Goal: Task Accomplishment & Management: Use online tool/utility

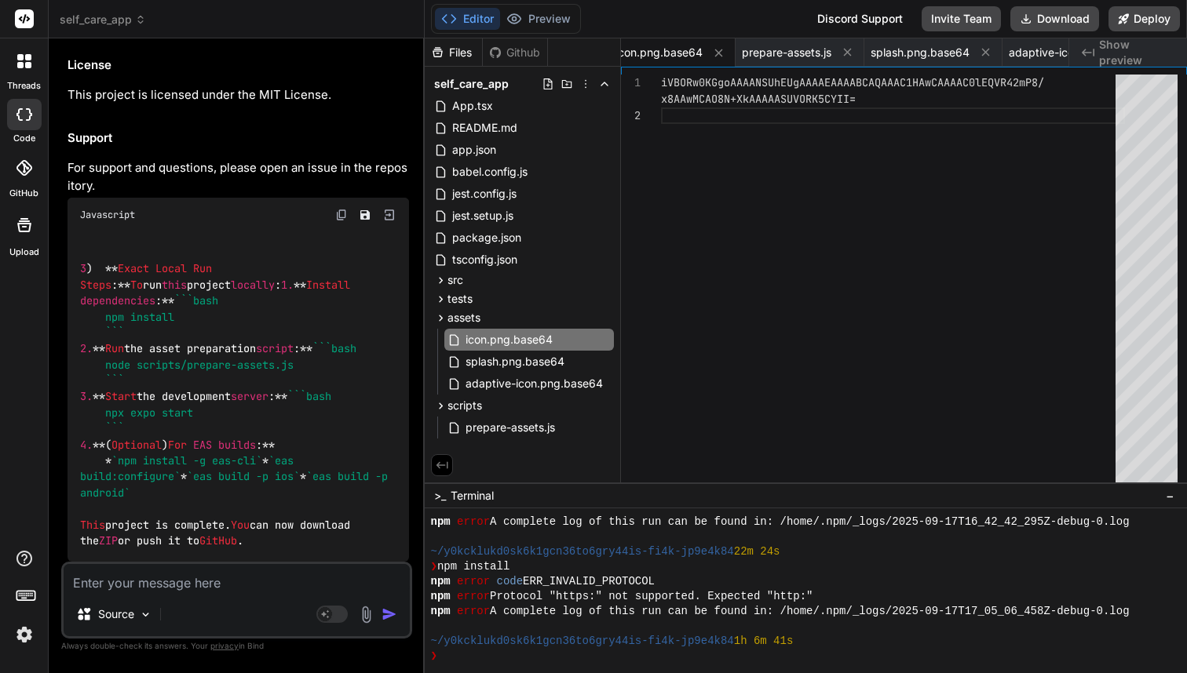
scroll to position [20226, 0]
click at [239, 594] on div "Source Agent Mode. When this toggle is activated, AI automatically makes decisi…" at bounding box center [236, 600] width 351 height 77
click at [235, 593] on div "Source Agent Mode. When this toggle is activated, AI automatically makes decisi…" at bounding box center [236, 600] width 351 height 77
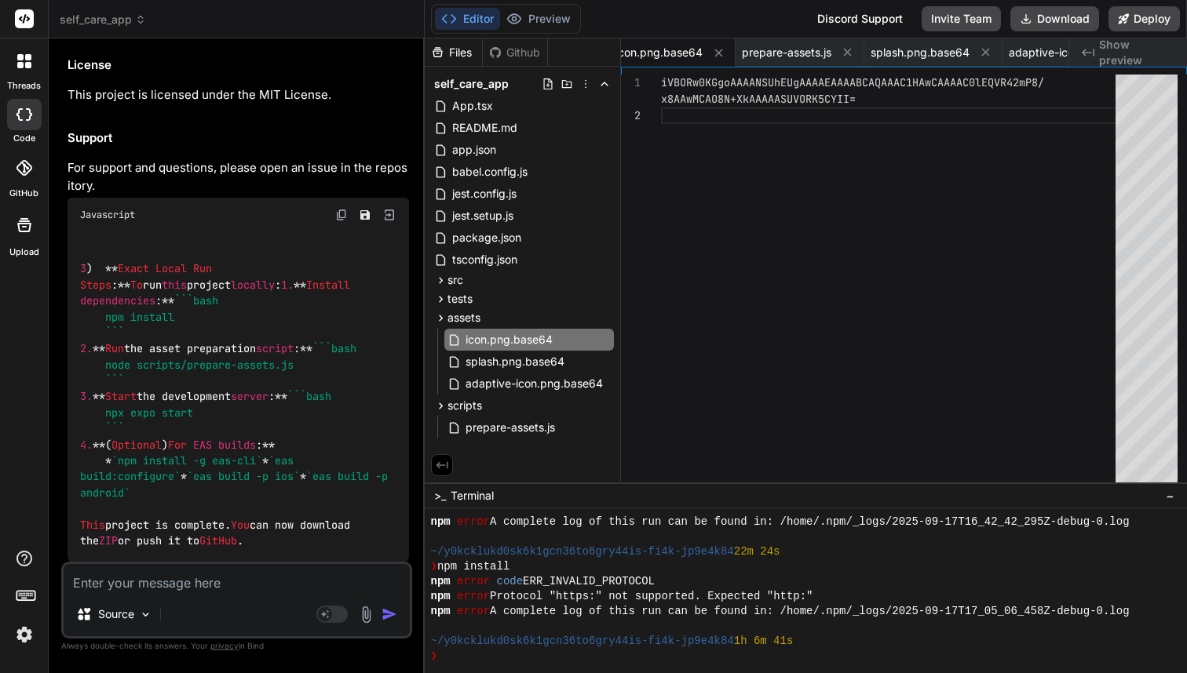
click at [115, 594] on div "Source Agent Mode. When this toggle is activated, AI automatically makes decisi…" at bounding box center [236, 600] width 351 height 77
click at [165, 565] on textarea at bounding box center [237, 578] width 346 height 28
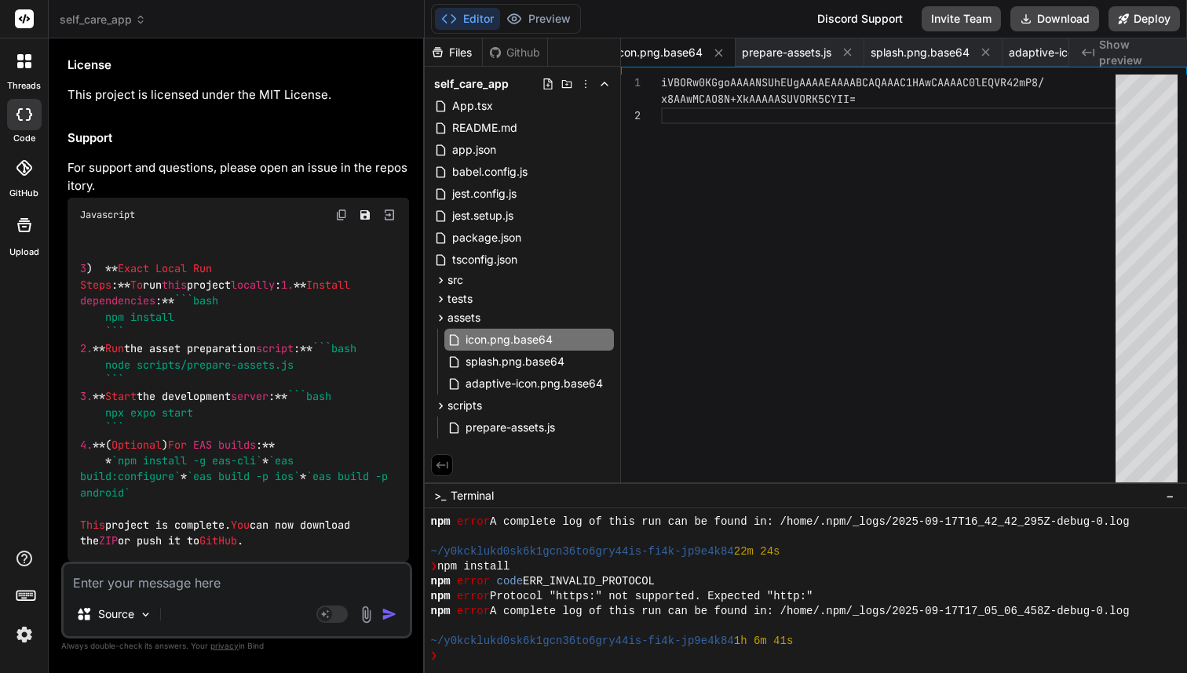
type textarea "i"
type textarea "x"
type textarea "is"
type textarea "x"
type textarea "is"
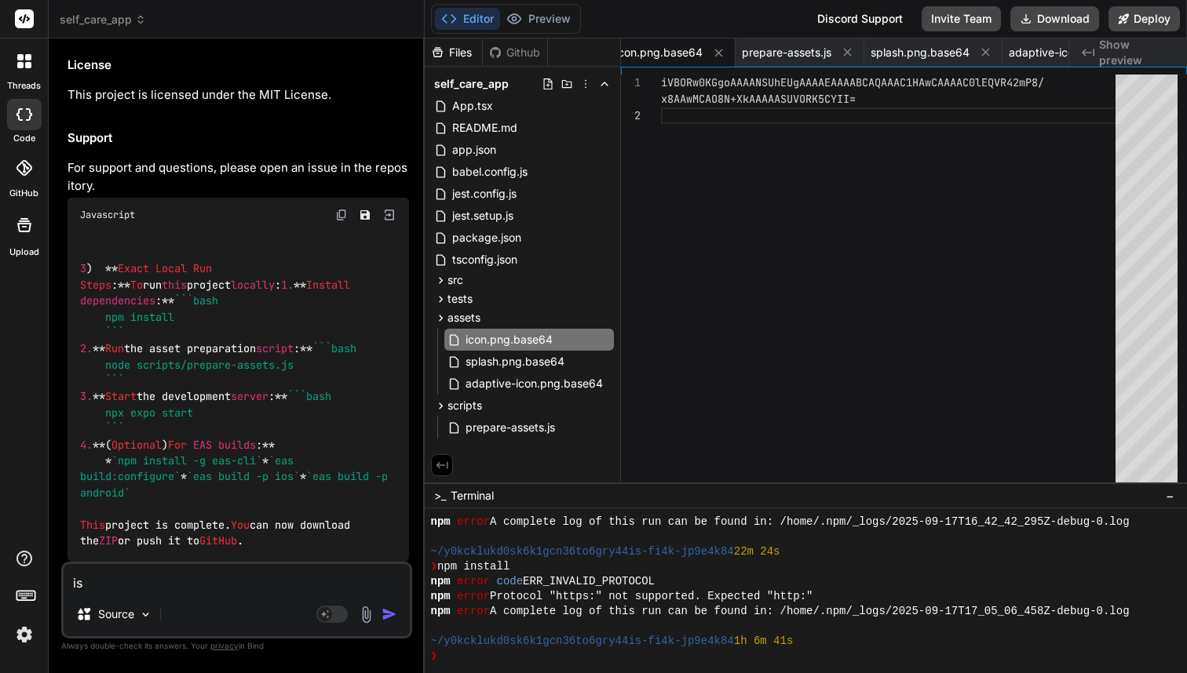
type textarea "x"
type textarea "is t"
type textarea "x"
type textarea "is th"
type textarea "x"
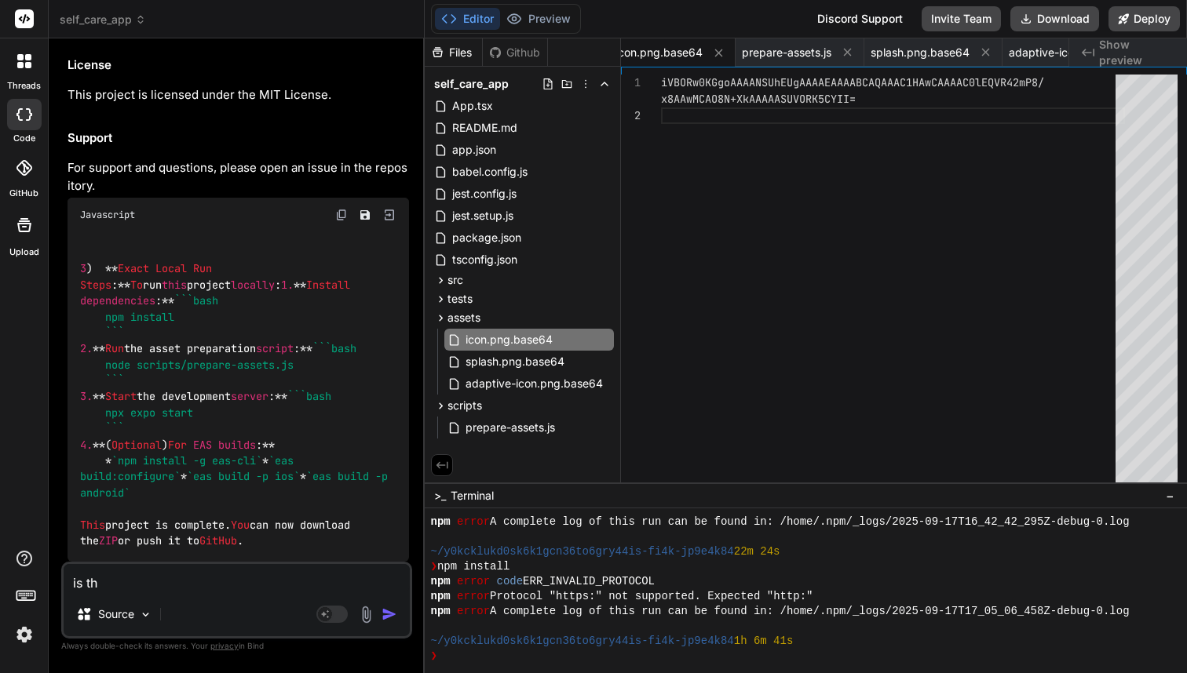
type textarea "is the"
type textarea "x"
type textarea "is the"
type textarea "x"
type textarea "is the a"
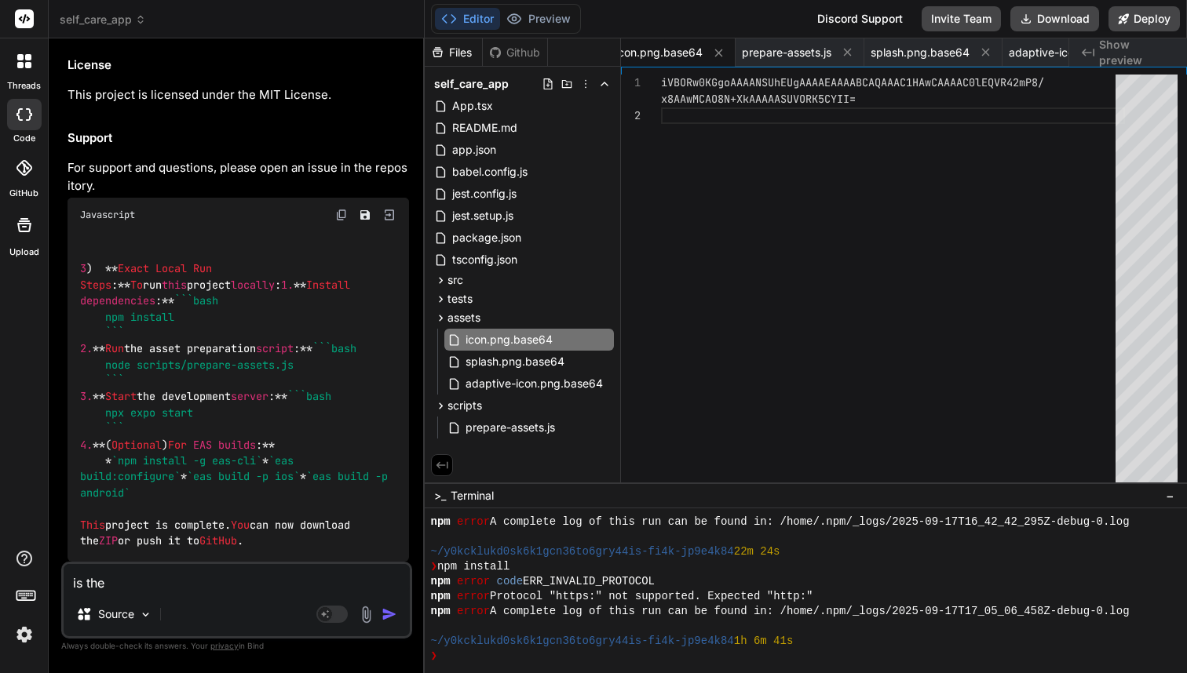
type textarea "x"
type textarea "is the ap"
type textarea "x"
type textarea "is the app"
type textarea "x"
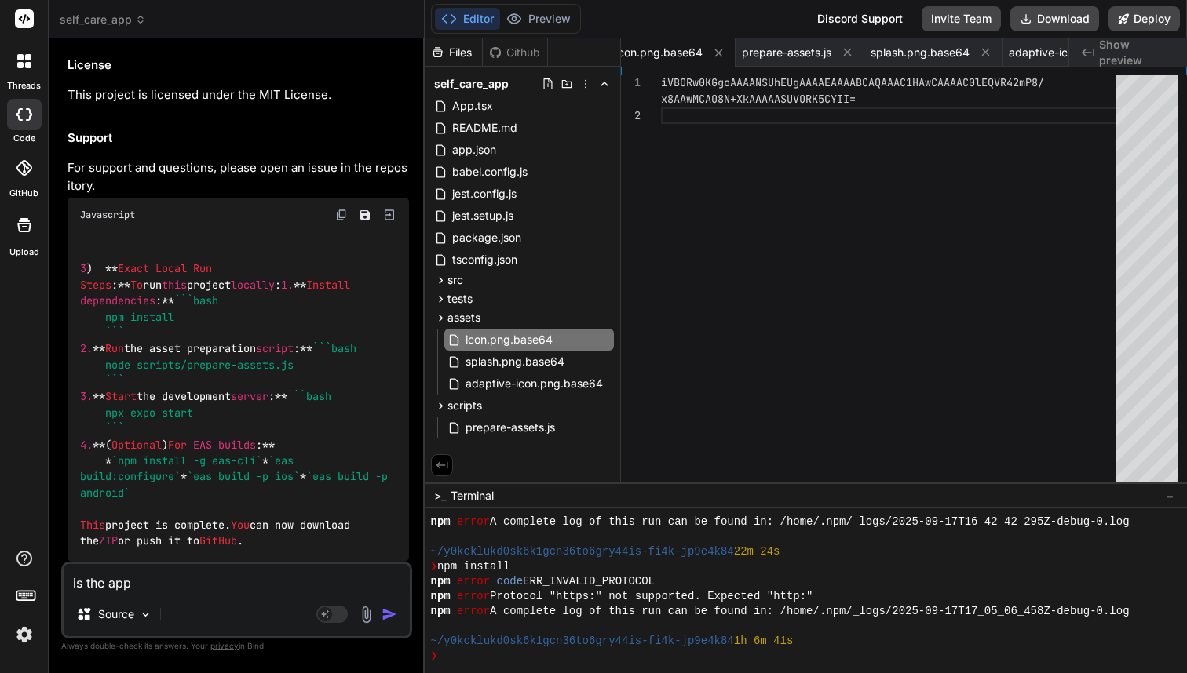
type textarea "is the app"
type textarea "x"
type textarea "is the app r"
type textarea "x"
type textarea "is the app ru"
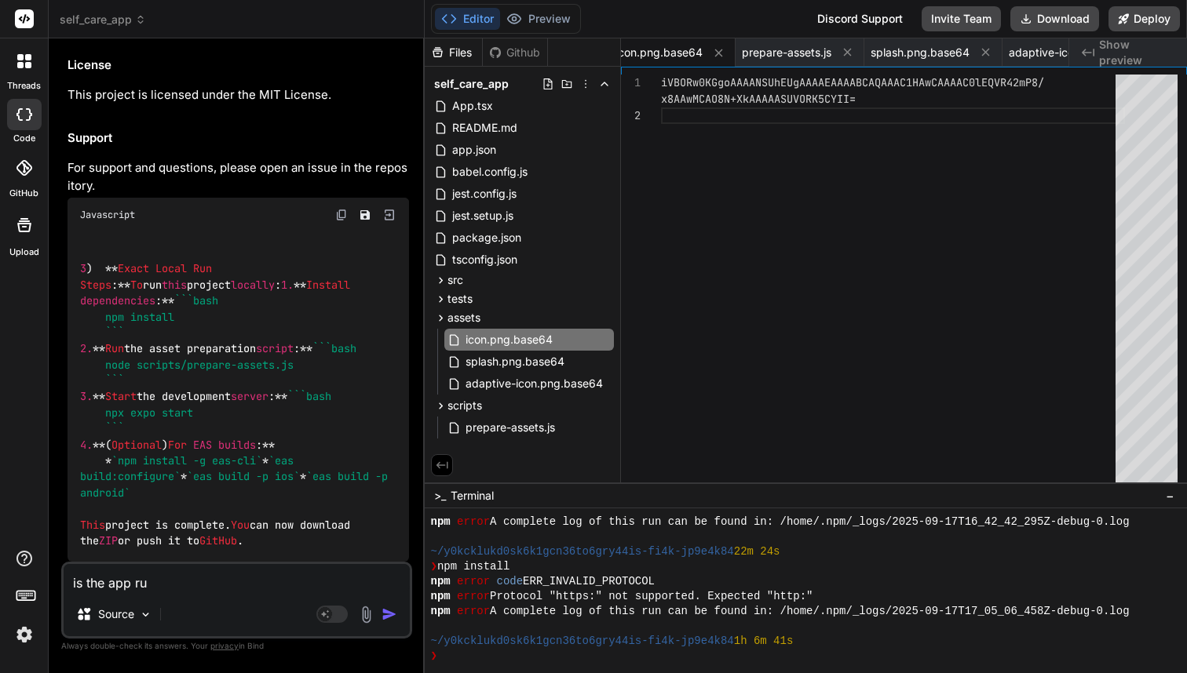
type textarea "x"
type textarea "is the app run"
type textarea "x"
type textarea "is the app runn"
type textarea "x"
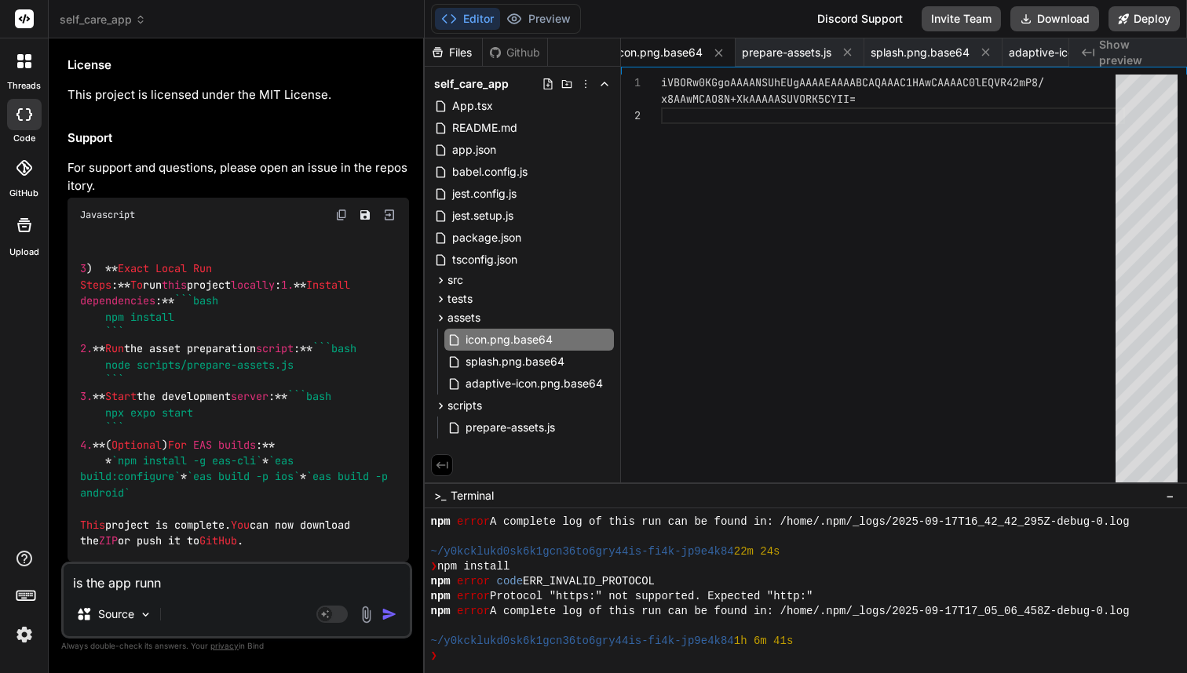
type textarea "is the app runni"
type textarea "x"
type textarea "is the app runnin"
type textarea "x"
type textarea "is the app running"
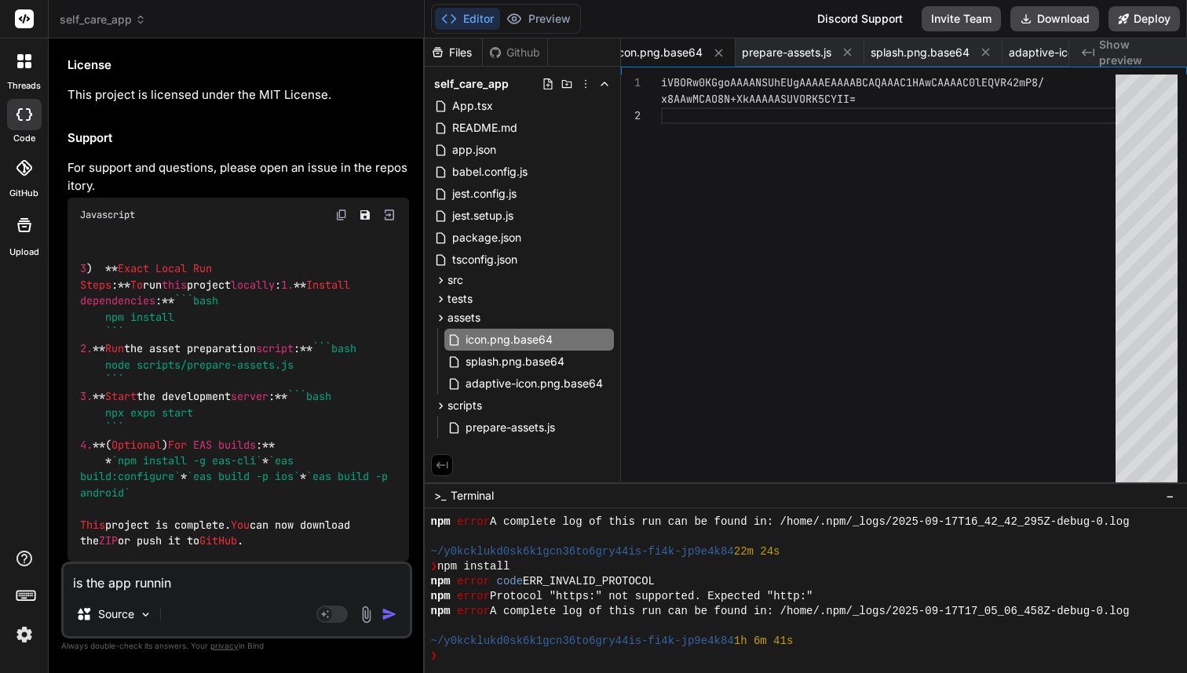
type textarea "x"
type textarea "is the app running"
type textarea "x"
paste textarea "Upgrading to Expo SDK 54"
type textarea "is the app running Upgrading to Expo SDK 54"
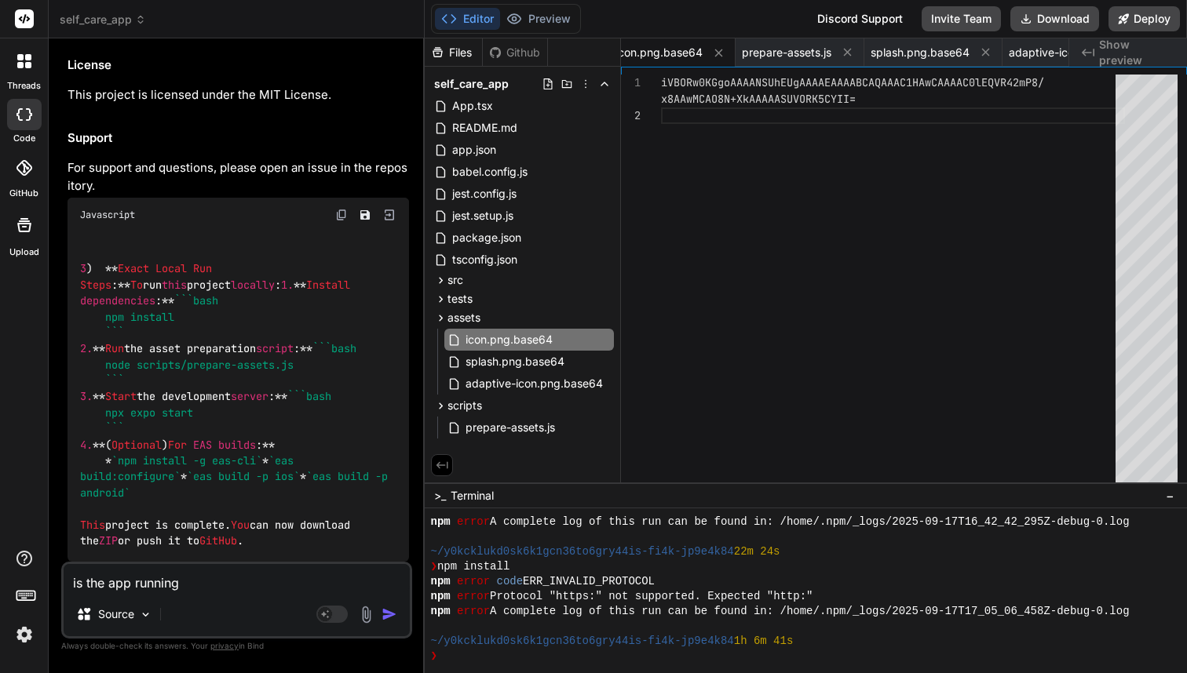
type textarea "x"
drag, startPoint x: 182, startPoint y: 582, endPoint x: 64, endPoint y: 568, distance: 118.6
click at [65, 569] on textarea "is the app running Upgrading to Expo SDK 54" at bounding box center [237, 578] width 346 height 28
type textarea "Upgrading to Expo SDK 54"
type textarea "x"
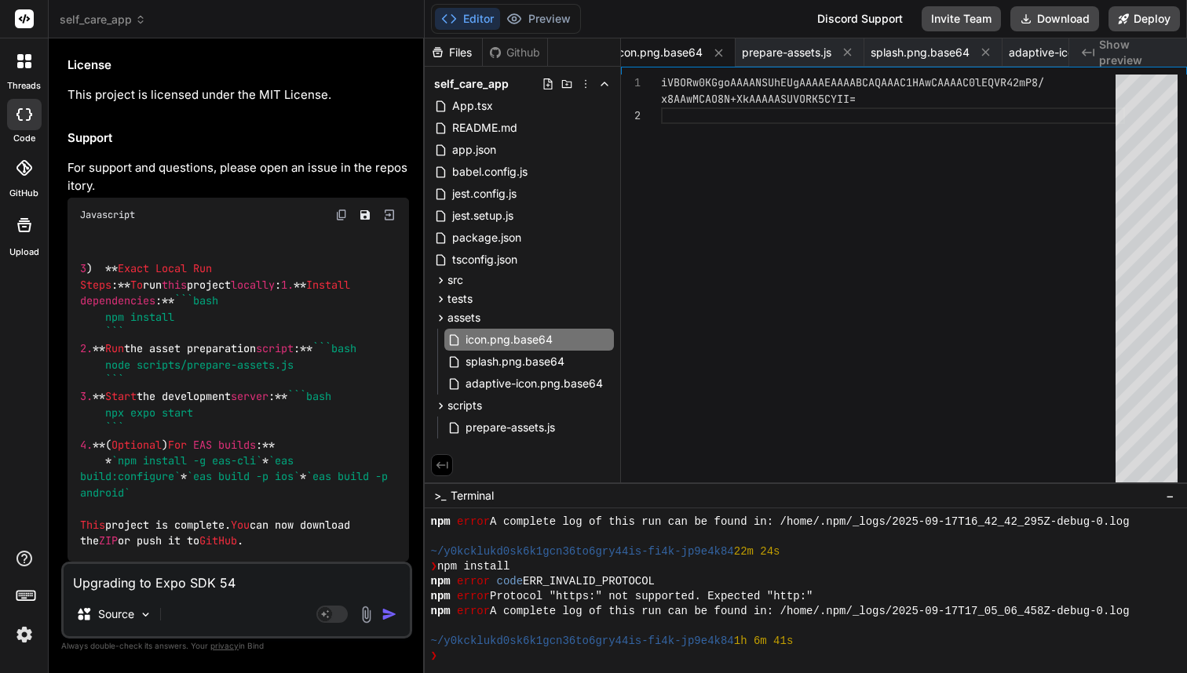
type textarea "Upgrading to Expo SDK 54"
click at [386, 618] on img "button" at bounding box center [389, 615] width 16 height 16
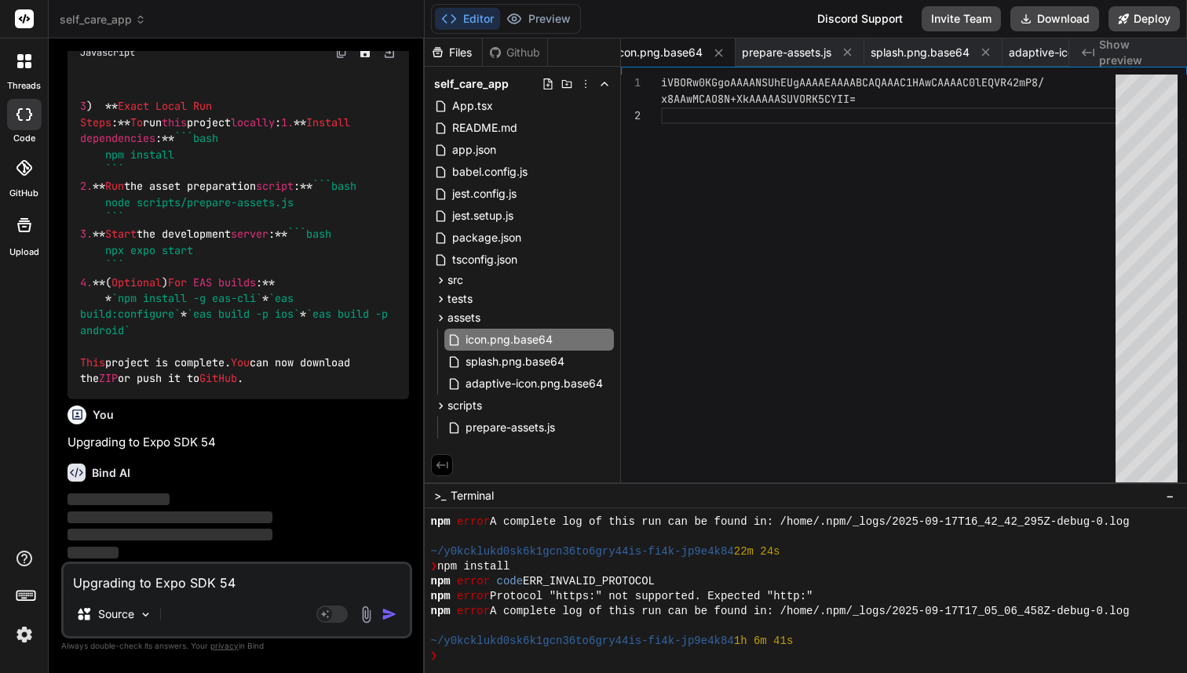
scroll to position [0, 0]
click at [765, 654] on div "❯" at bounding box center [798, 656] width 735 height 15
click at [680, 661] on div "❯" at bounding box center [798, 656] width 735 height 15
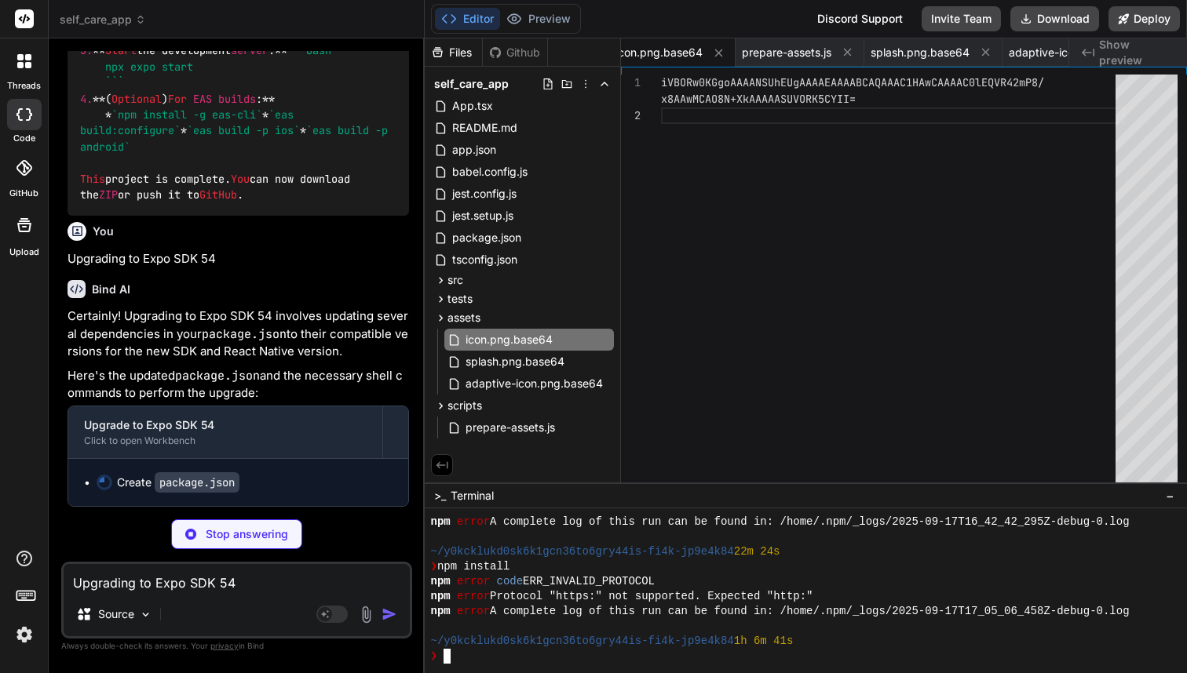
type textarea "x"
type textarea ""jest": "^29.2.1", "jest-expo": "~54.0.0", "babel-jest": "^29.2.1" }, "private"…"
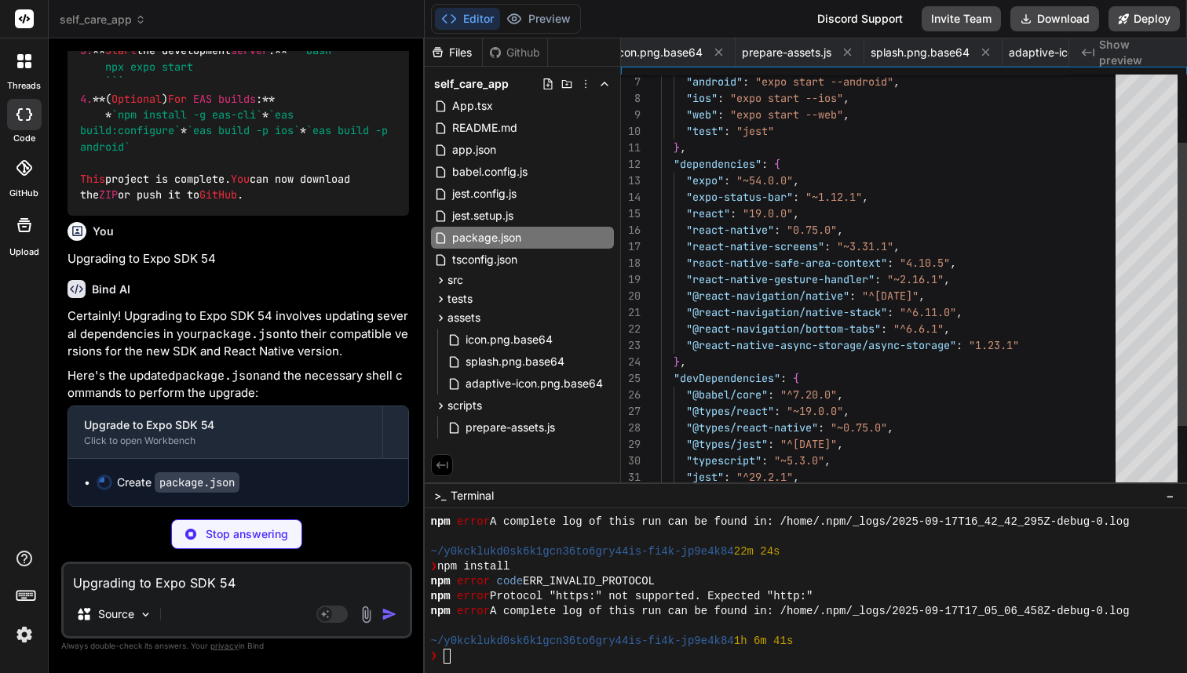
click at [198, 589] on textarea "Upgrading to Expo SDK 54" at bounding box center [237, 578] width 346 height 28
type textarea "x"
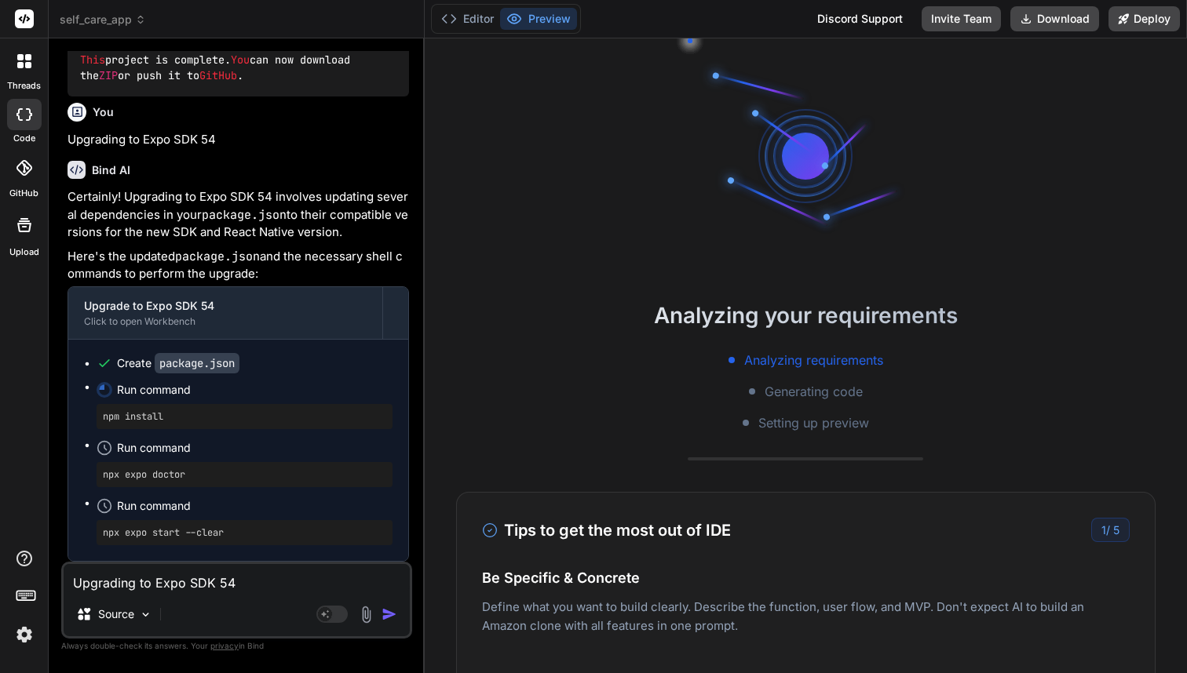
scroll to position [20689, 0]
click at [100, 586] on textarea "Upgrading to Expo SDK 54" at bounding box center [237, 578] width 346 height 28
paste textarea "Loremi dolo sitamet co Adip ELI 67. 2) Sedd eiusmod.temp (incid, utl’e dolore m…"
type textarea "Loremi dolo sitamet co Adip ELI 67. 2) Sedd eiusmod.temp (incid, utl’e dolore m…"
type textarea "x"
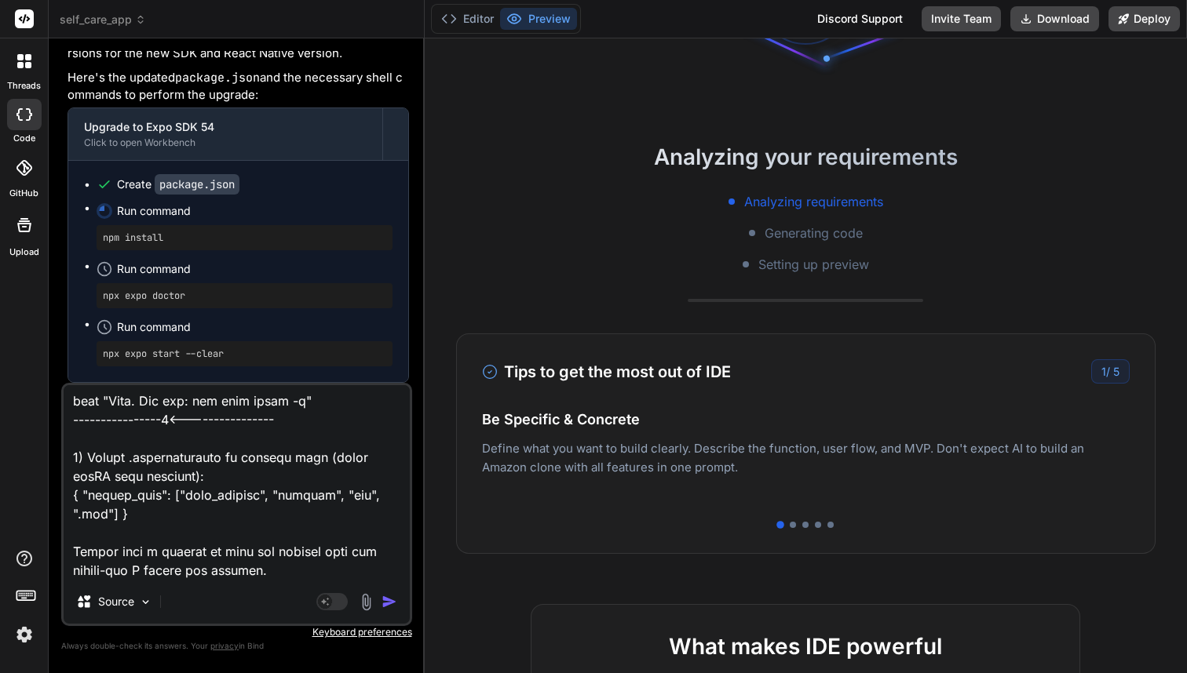
scroll to position [167, 0]
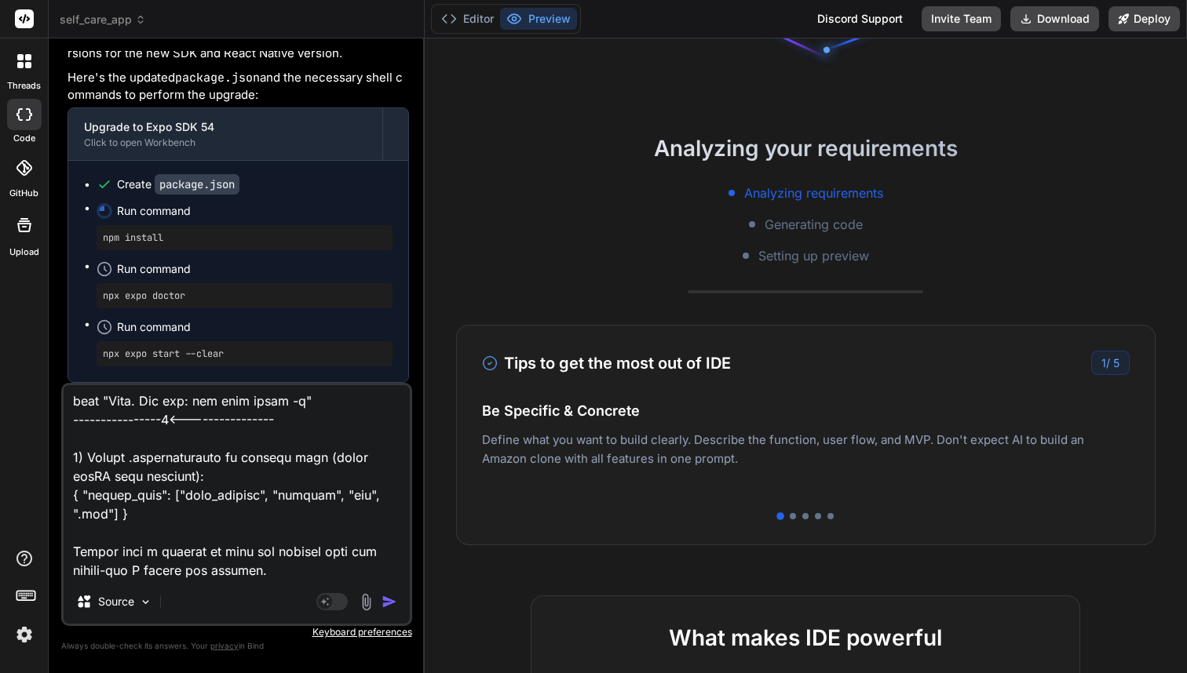
type textarea "Loremi dolo sitamet co Adip ELI 67. 2) Sedd eiusmod.temp (incid, utl’e dolore m…"
click at [1107, 366] on div "1 / 5" at bounding box center [1110, 363] width 38 height 24
click at [794, 517] on div at bounding box center [793, 516] width 6 height 6
click at [806, 520] on div "Tips to get the most out of IDE 2 / 5 Be Specific & Concrete Define what you wa…" at bounding box center [806, 435] width 700 height 221
click at [807, 513] on div at bounding box center [805, 516] width 6 height 6
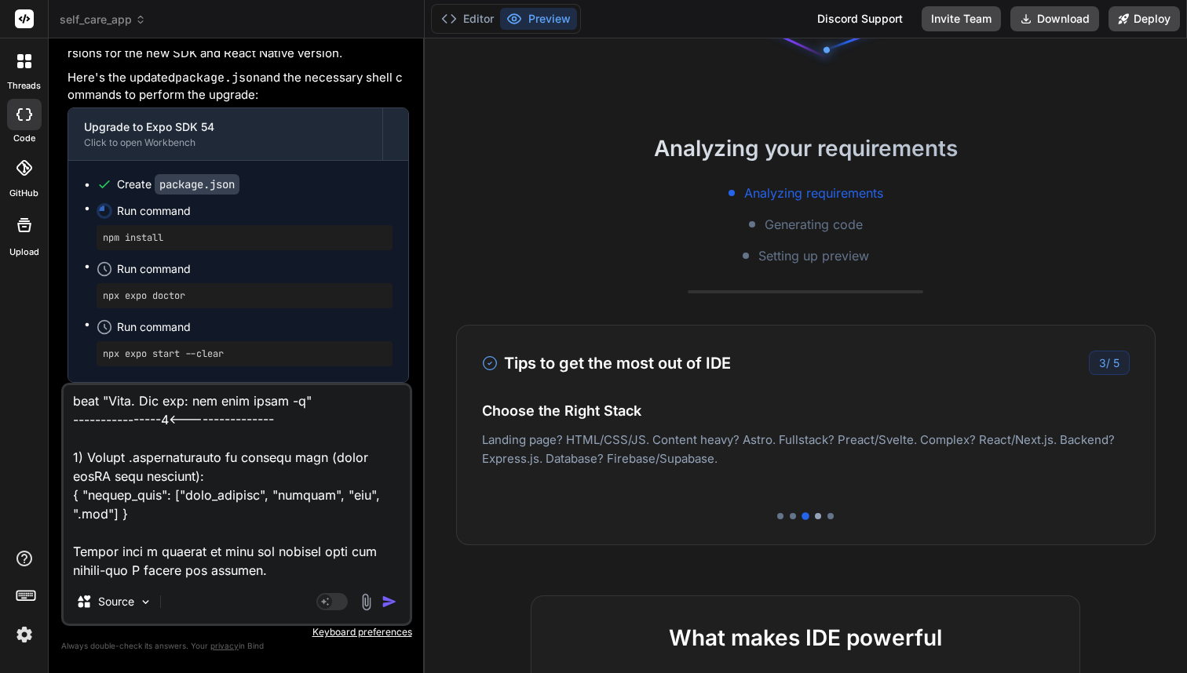
click at [818, 518] on div at bounding box center [818, 516] width 6 height 6
click at [833, 519] on div at bounding box center [830, 516] width 6 height 6
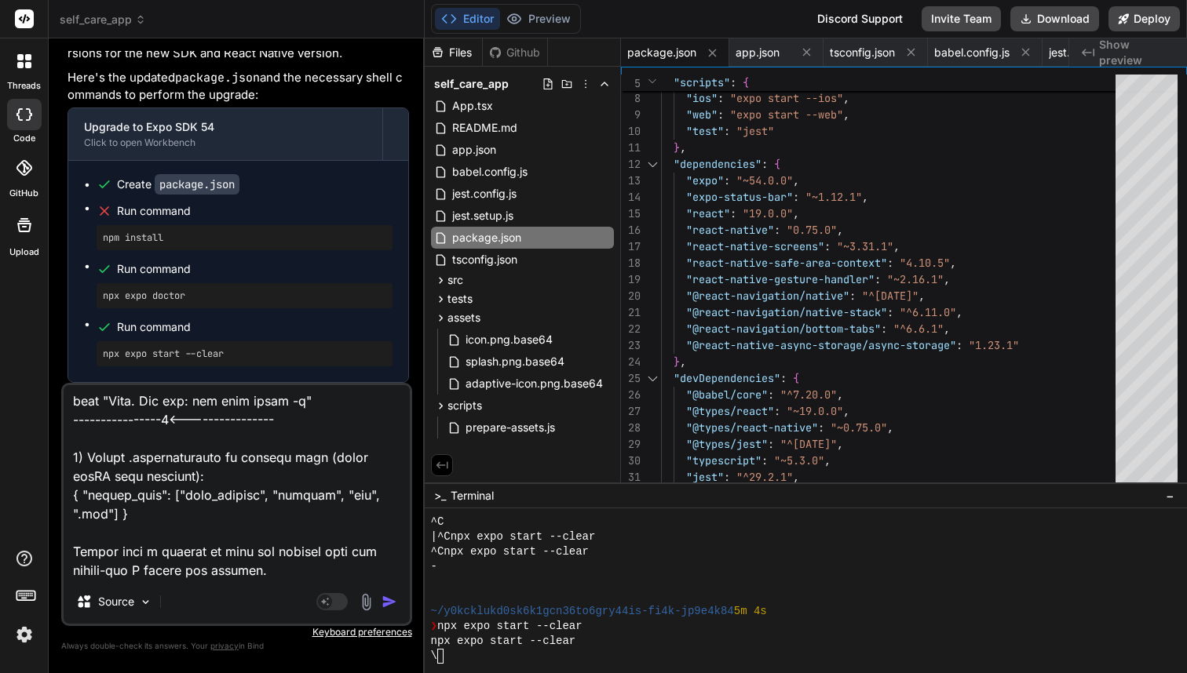
scroll to position [0, 0]
click at [394, 602] on img "button" at bounding box center [389, 602] width 16 height 16
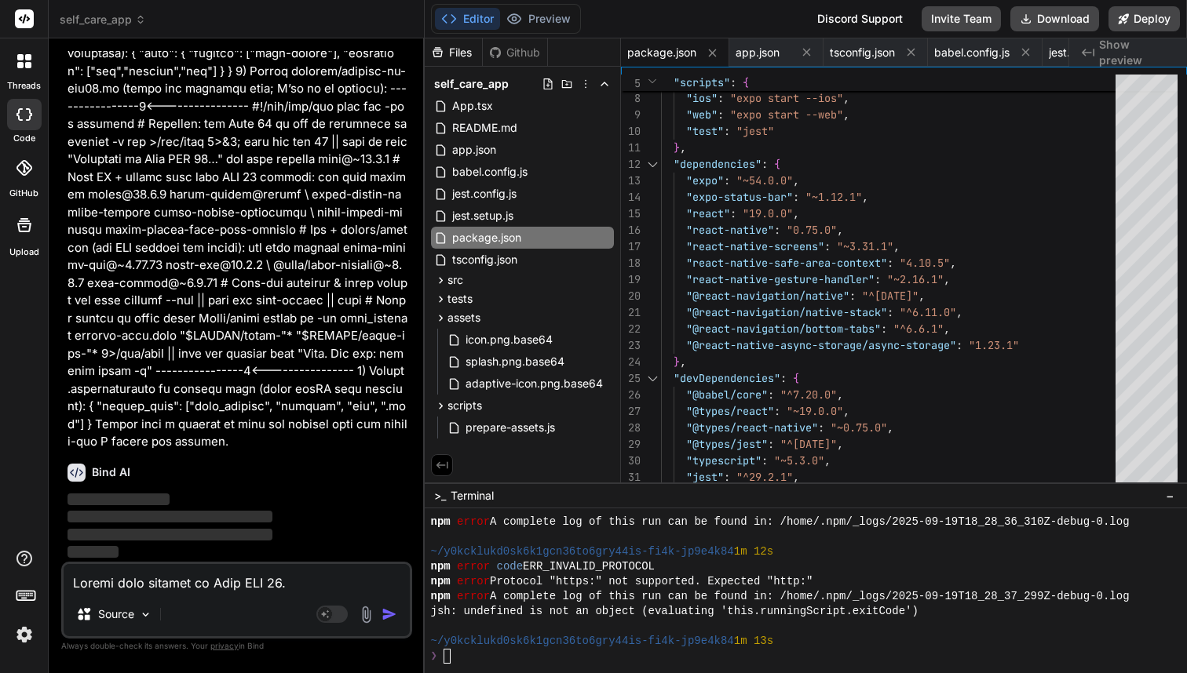
scroll to position [21371, 0]
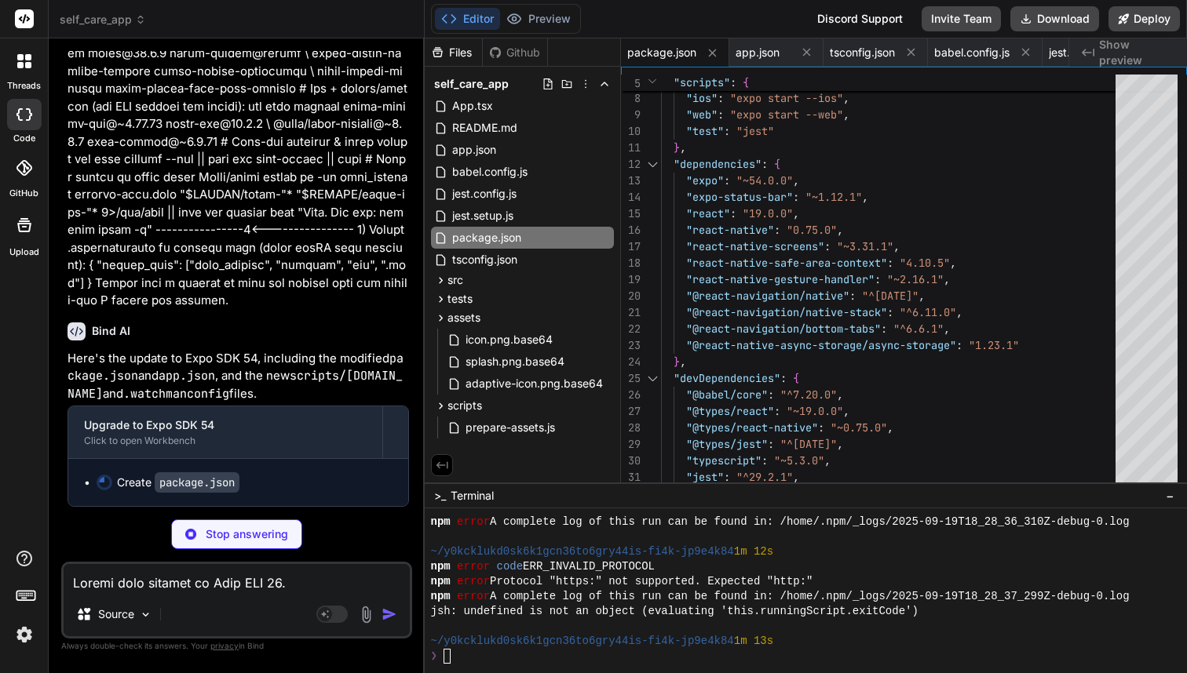
type textarea "x"
type textarea ""engines": { "node": "20.x || 18.x" } }"
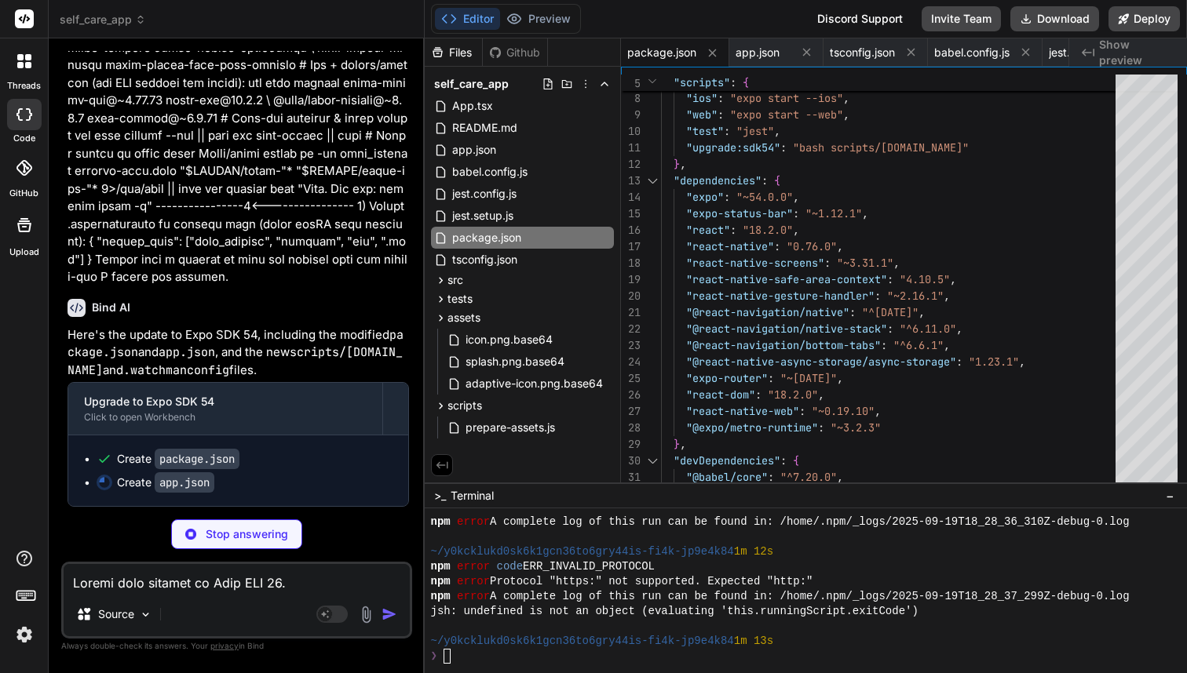
type textarea "x"
type textarea ""plugins": [ "expo-router" ], "platforms": ["ios","android","web"], "scheme": "…"
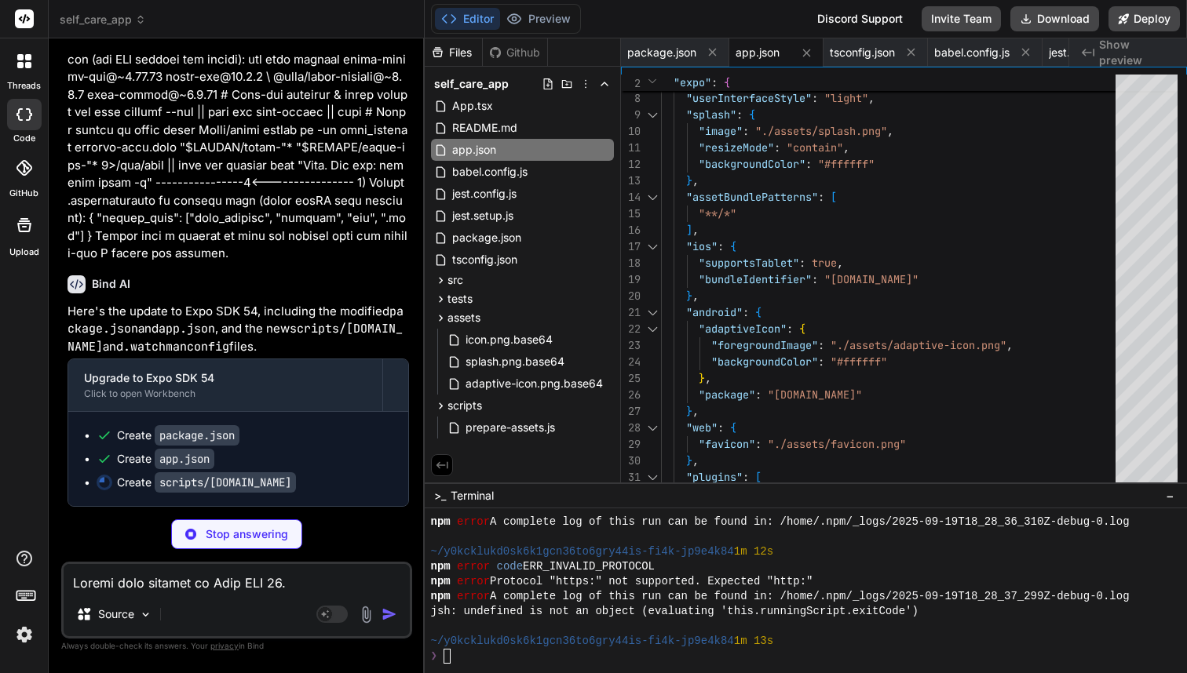
type textarea "x"
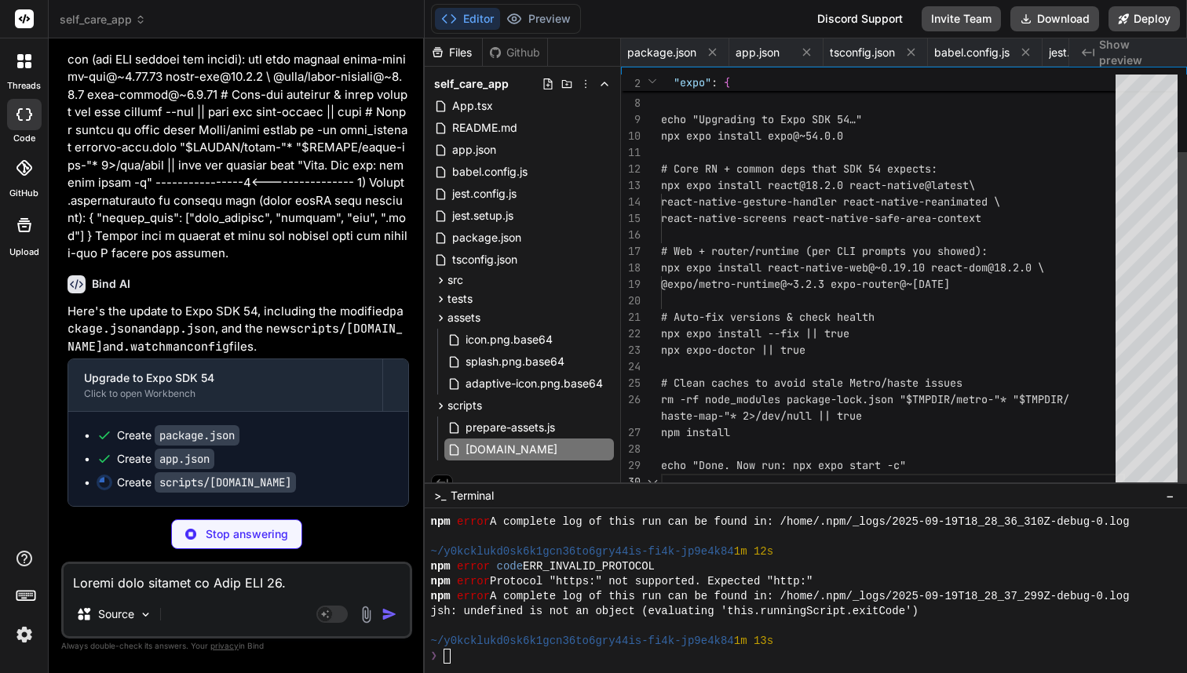
scroll to position [0, 0]
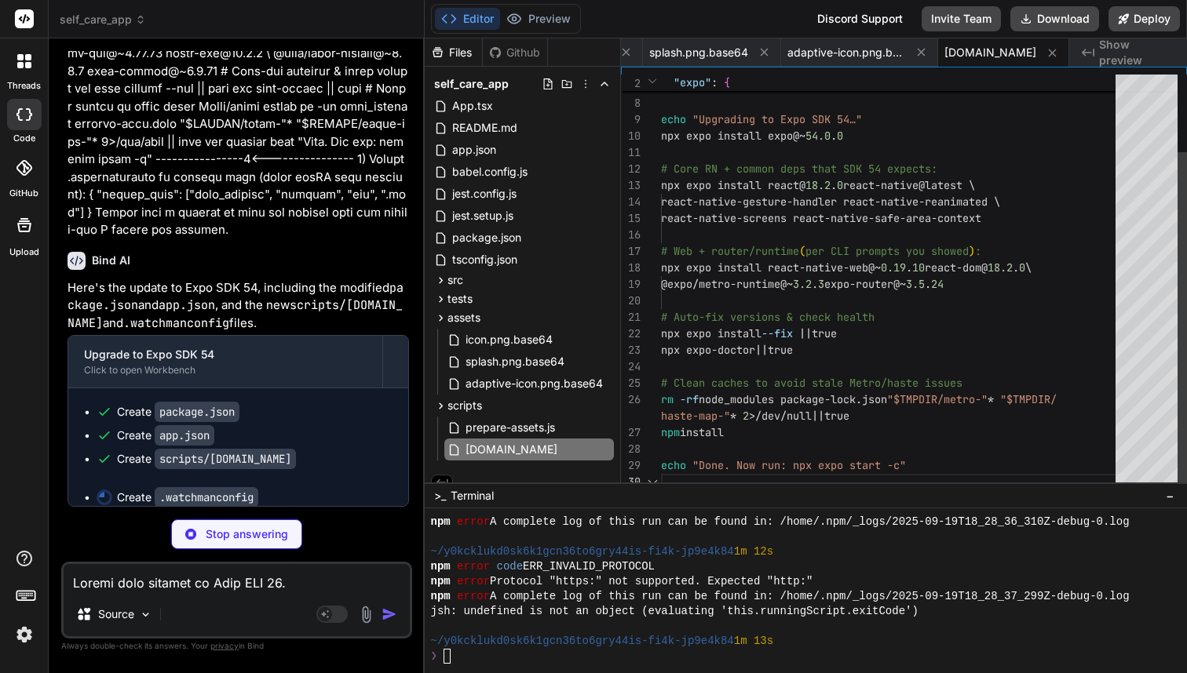
type textarea "{ "ignore_dirs": ["node_modules", "android", "ios", ".git"] }"
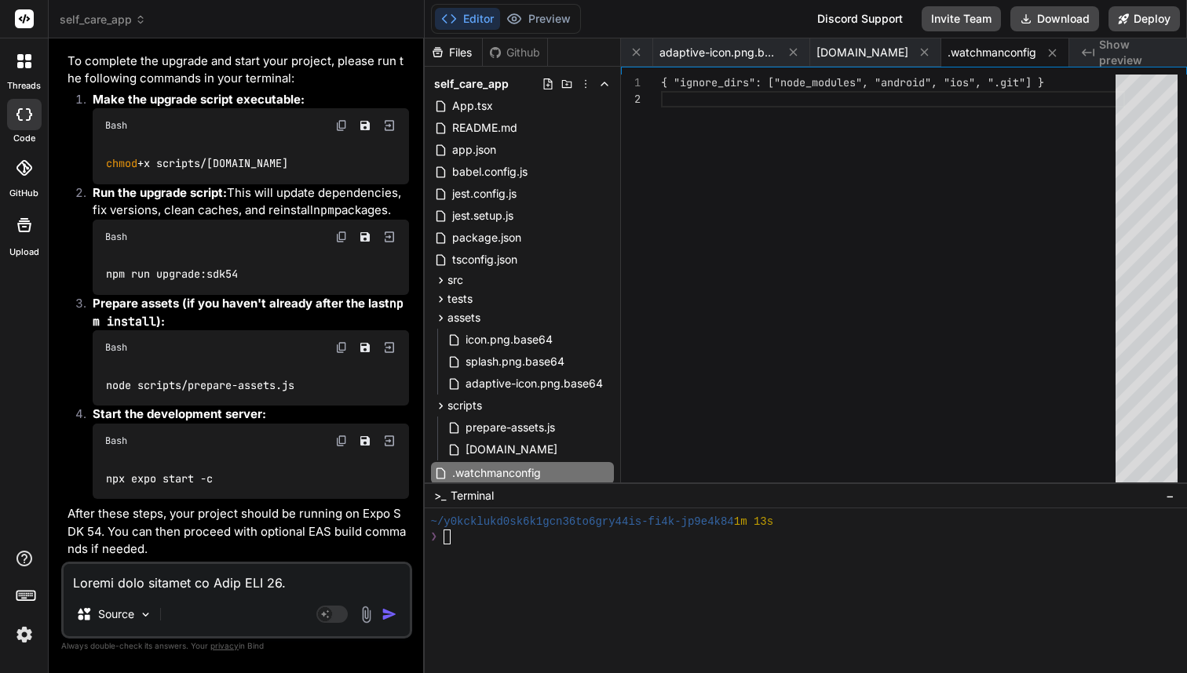
scroll to position [820, 0]
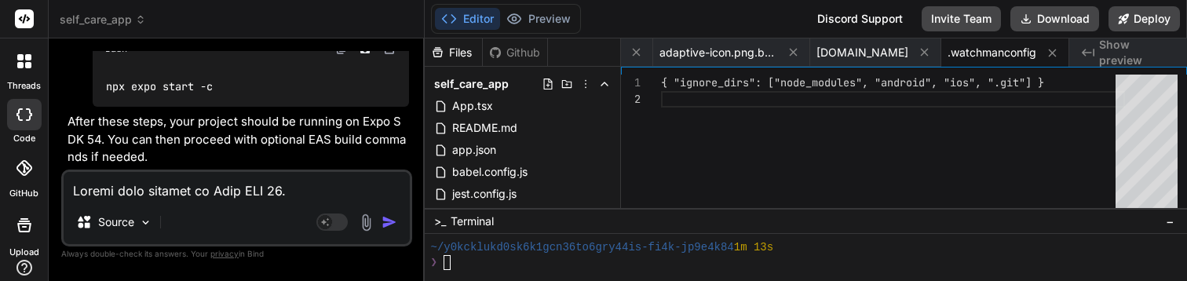
type textarea "x"
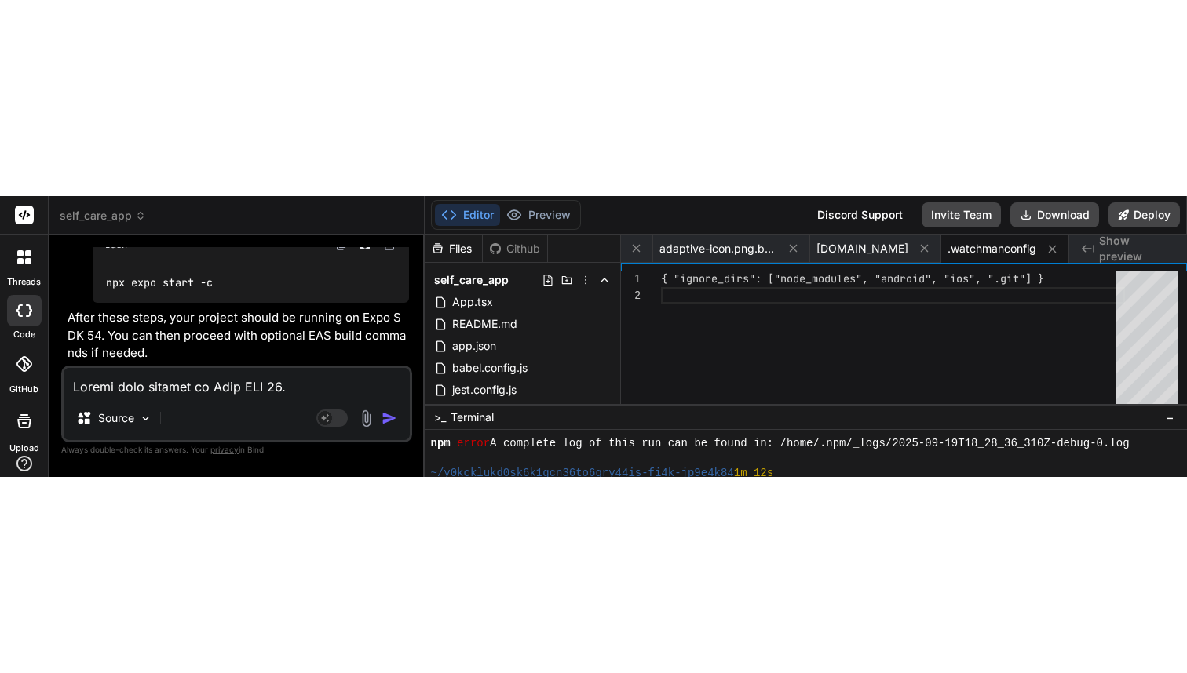
scroll to position [701, 0]
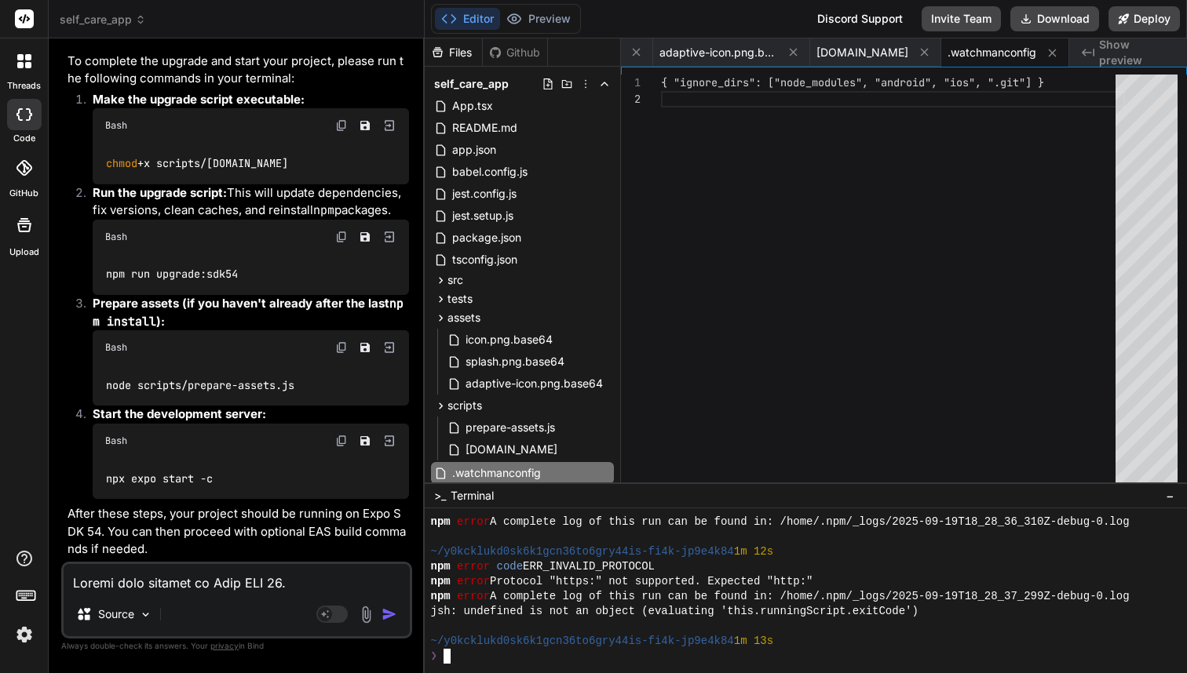
click at [465, 658] on div "❯" at bounding box center [798, 656] width 735 height 15
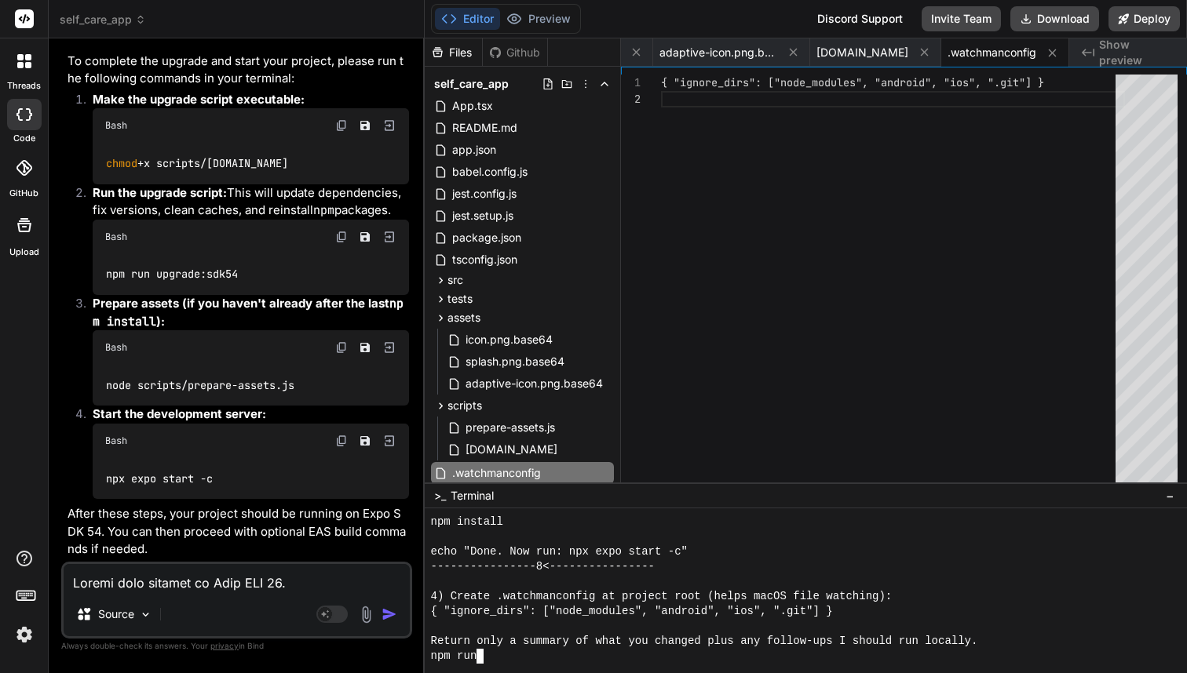
scroll to position [1521, 2]
type textarea "Loremi dolo sitamet co Adip ELI 11. 2) Sedd eiusmod.temp (incid, utl’e dolore m…"
click at [365, 130] on icon "Save file" at bounding box center [364, 125] width 9 height 9
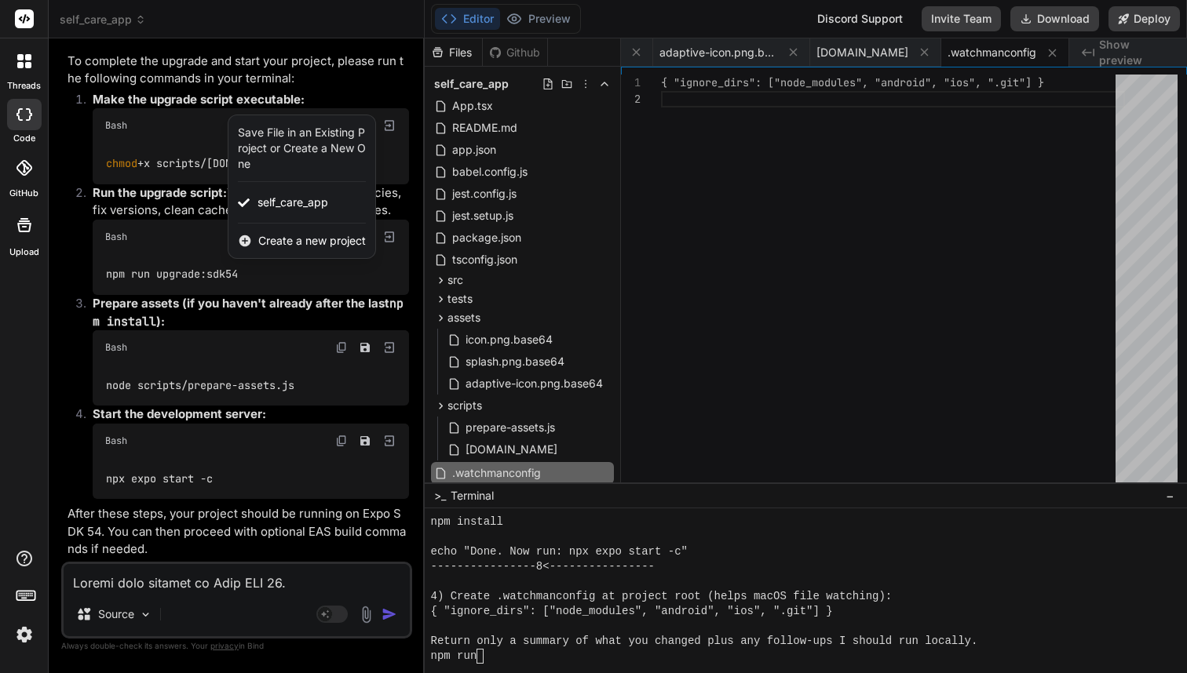
click at [176, 334] on div at bounding box center [593, 336] width 1187 height 673
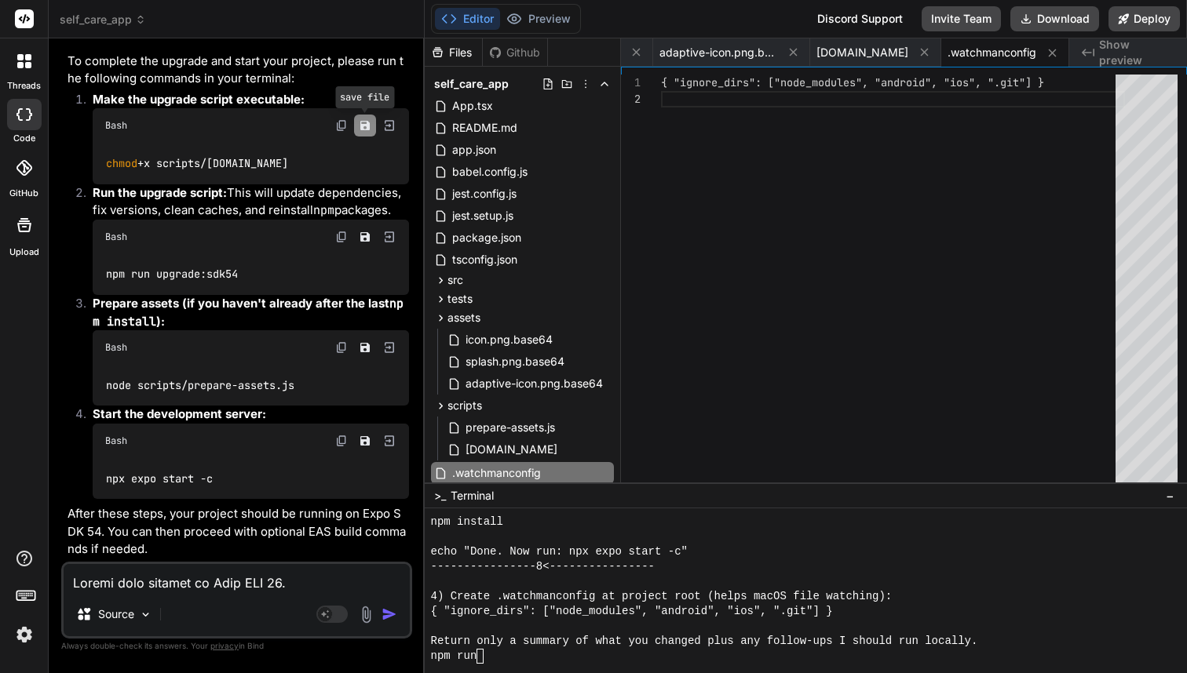
click at [367, 130] on icon "Save file" at bounding box center [364, 125] width 9 height 9
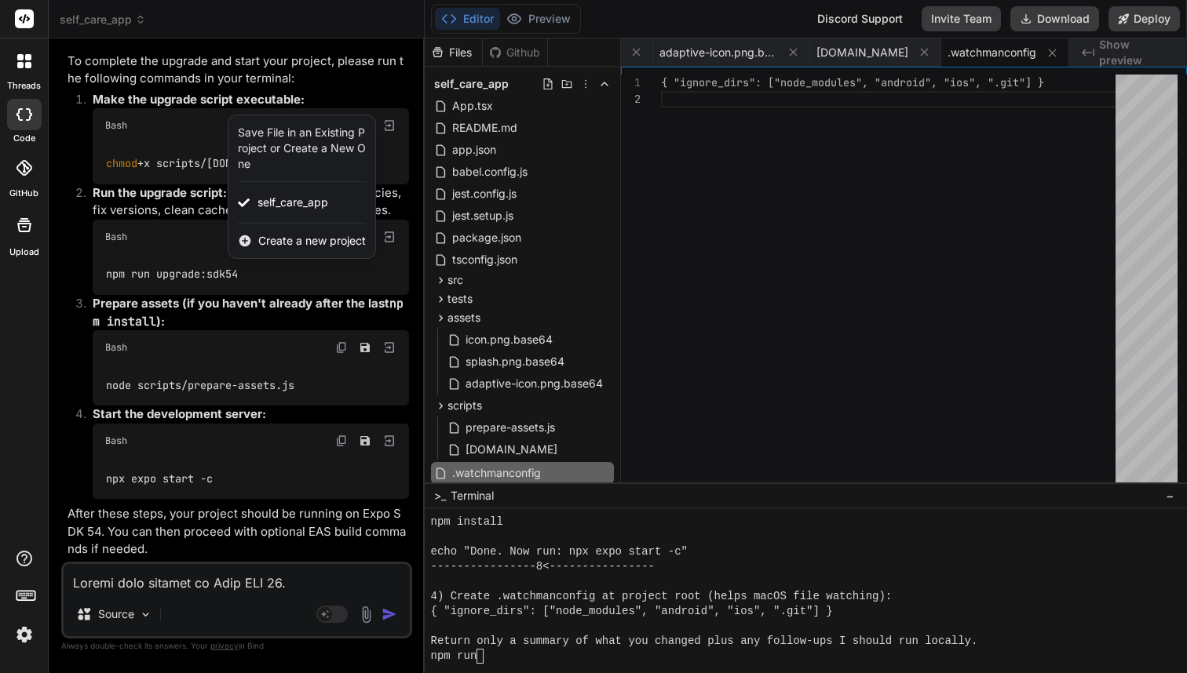
click at [166, 337] on div at bounding box center [593, 336] width 1187 height 673
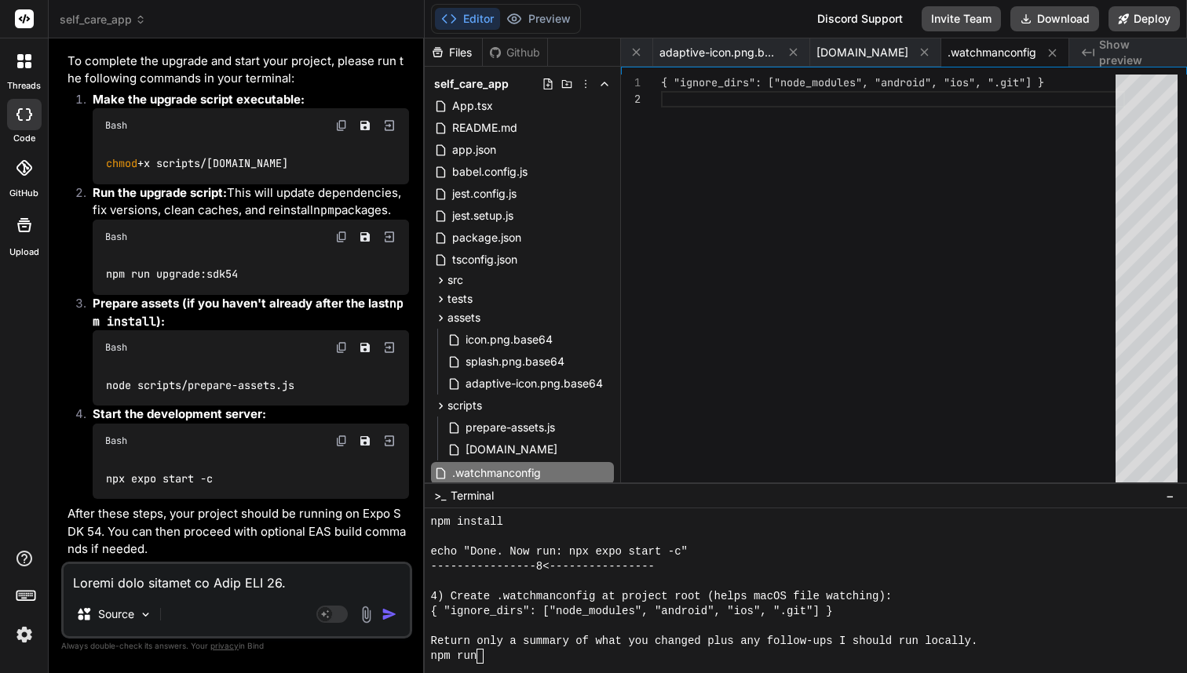
drag, startPoint x: 341, startPoint y: 365, endPoint x: 104, endPoint y: 366, distance: 237.8
click at [104, 184] on div "chmod +x scripts/[DOMAIN_NAME]" at bounding box center [251, 163] width 316 height 41
copy code "chmod +x scripts/[DOMAIN_NAME]"
click at [431, 648] on div "npm install echo "Done. Now run: npx expo start -c" ----------------8<---------…" at bounding box center [798, 589] width 735 height 149
type textarea "chmod +x scripts/[DOMAIN_NAME]"
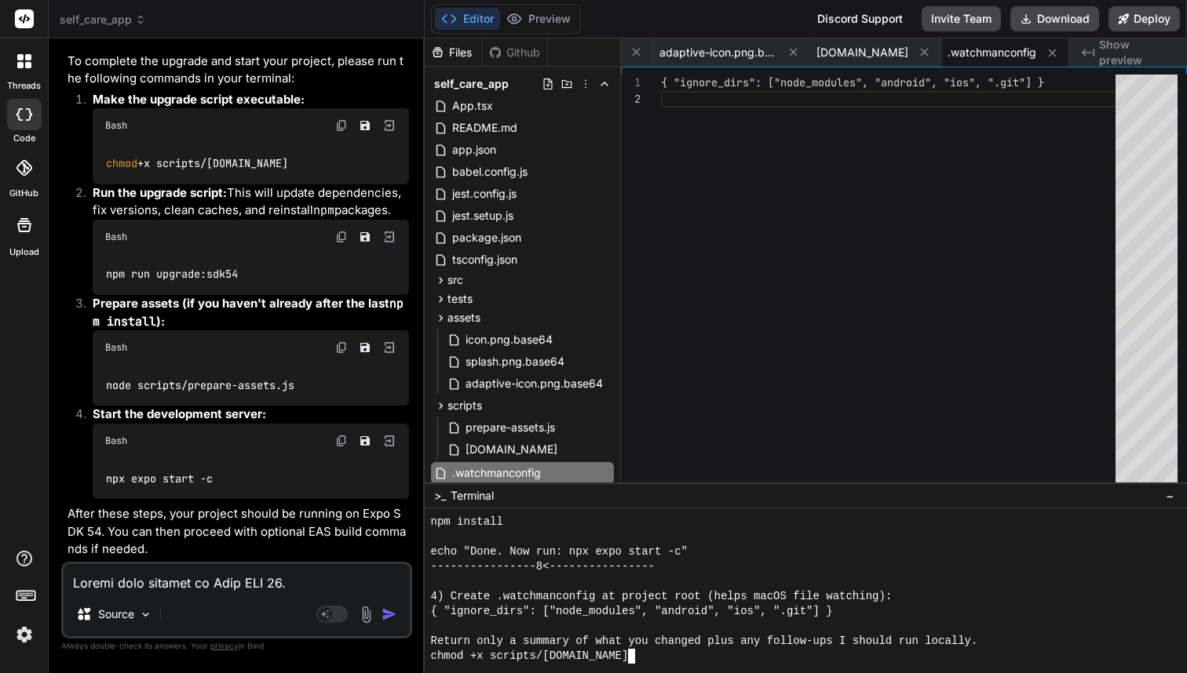
scroll to position [1700, 0]
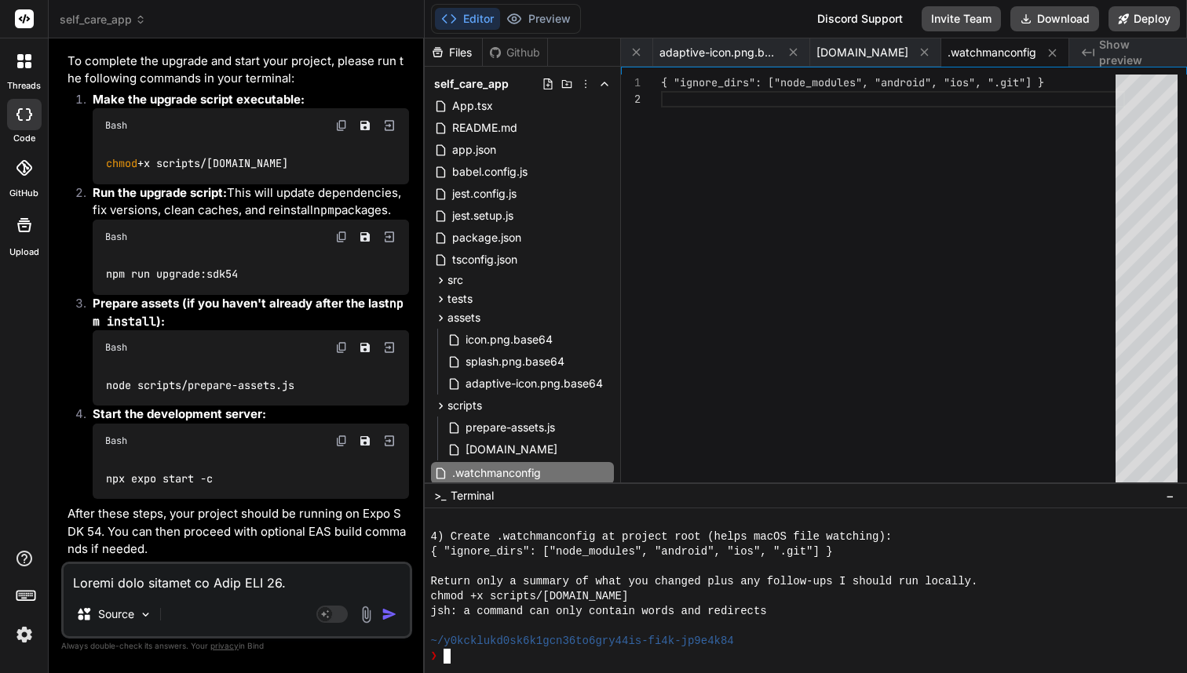
type textarea "chmod +x scripts/[DOMAIN_NAME]"
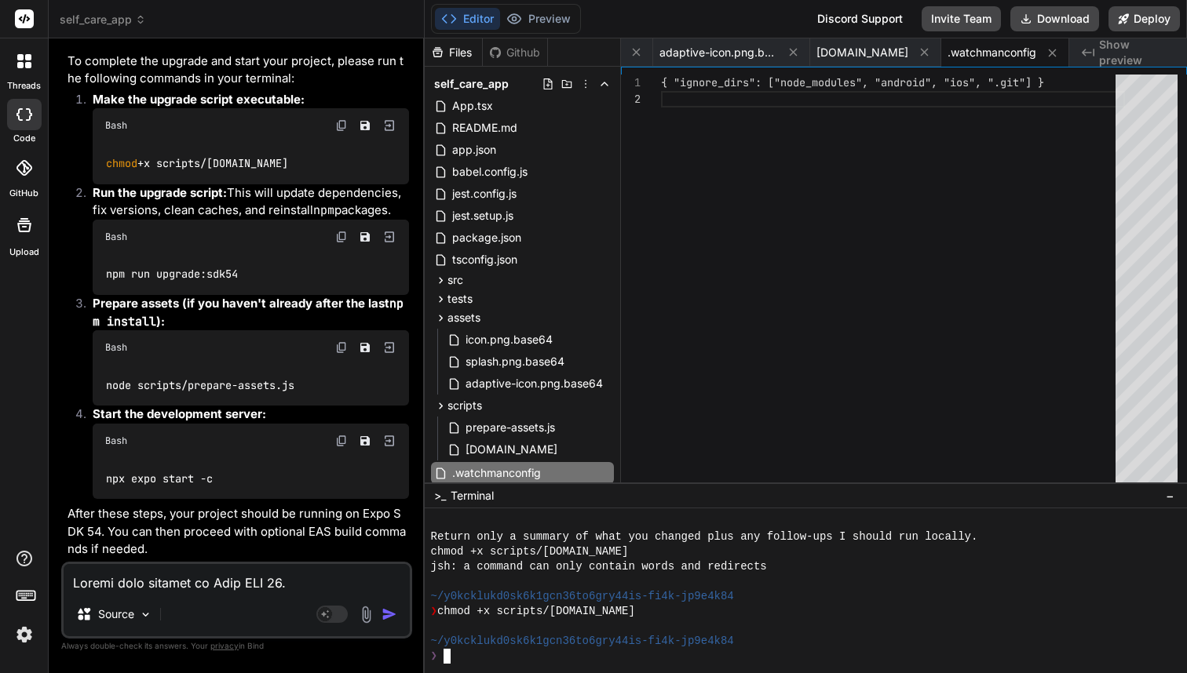
scroll to position [22356, 0]
click at [341, 143] on div "Bash" at bounding box center [251, 125] width 316 height 35
click at [343, 132] on img at bounding box center [341, 125] width 13 height 13
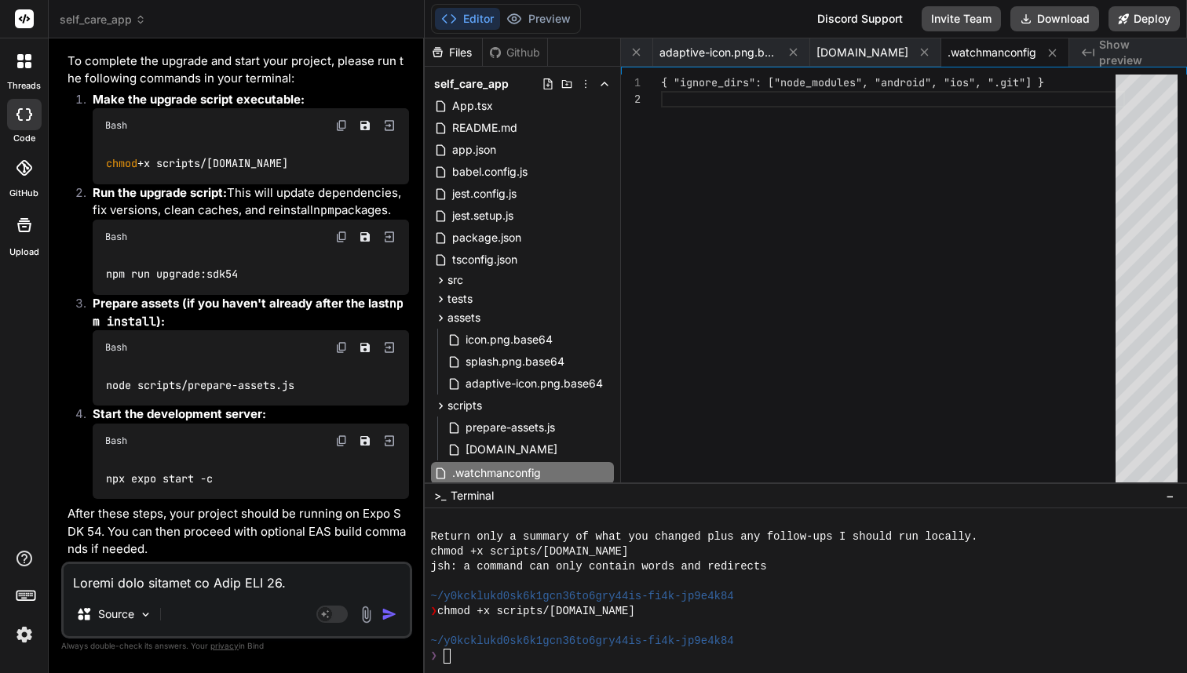
click at [120, 585] on textarea at bounding box center [237, 578] width 346 height 28
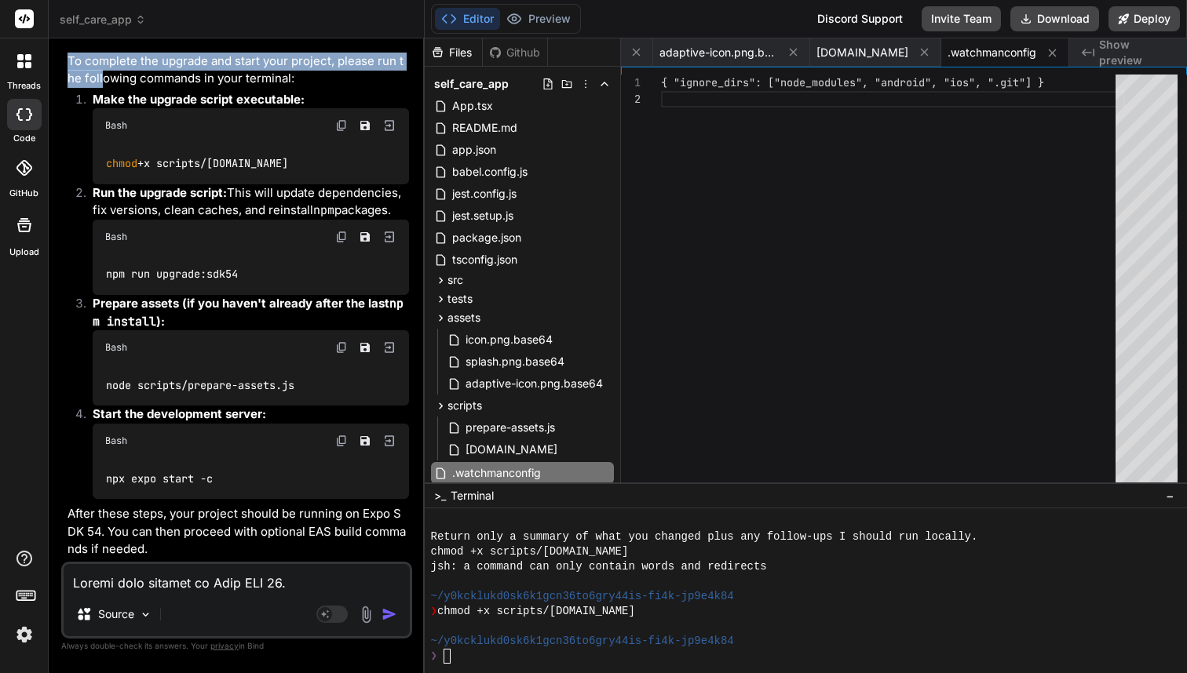
drag, startPoint x: 66, startPoint y: 128, endPoint x: 95, endPoint y: 160, distance: 43.3
click at [95, 160] on div "You Bind AI I'll create a complete Expo React Native project with TypeScript fo…" at bounding box center [238, 306] width 348 height 511
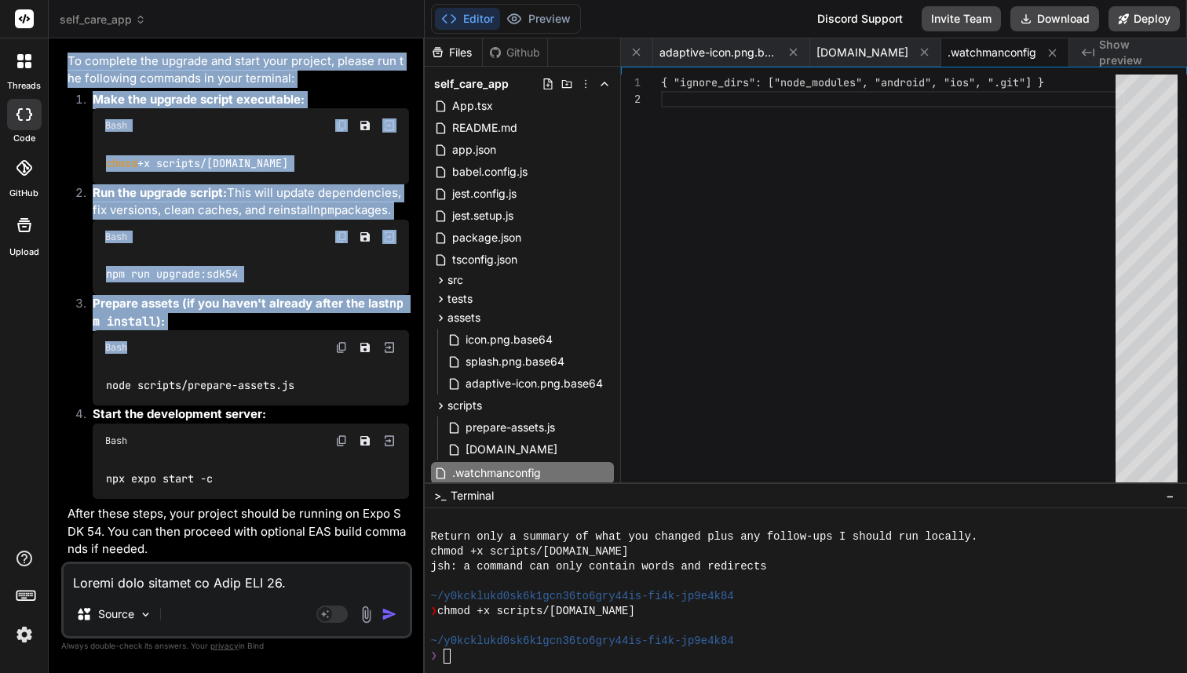
drag, startPoint x: 68, startPoint y: 127, endPoint x: 138, endPoint y: 447, distance: 327.8
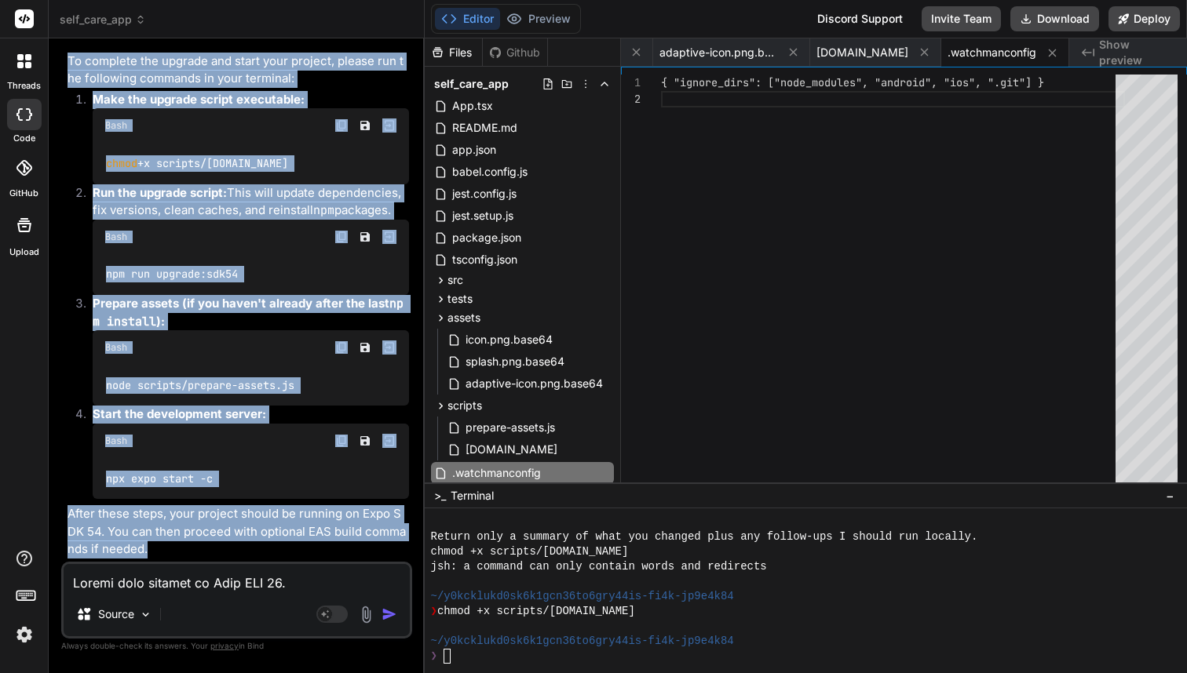
click at [140, 545] on p "After these steps, your project should be running on Expo SDK 54. You can then …" at bounding box center [237, 531] width 341 height 53
copy div "Follow-up Steps to Run Locally: To complete the upgrade and start your project,…"
click at [1060, 27] on button "Download" at bounding box center [1054, 18] width 89 height 25
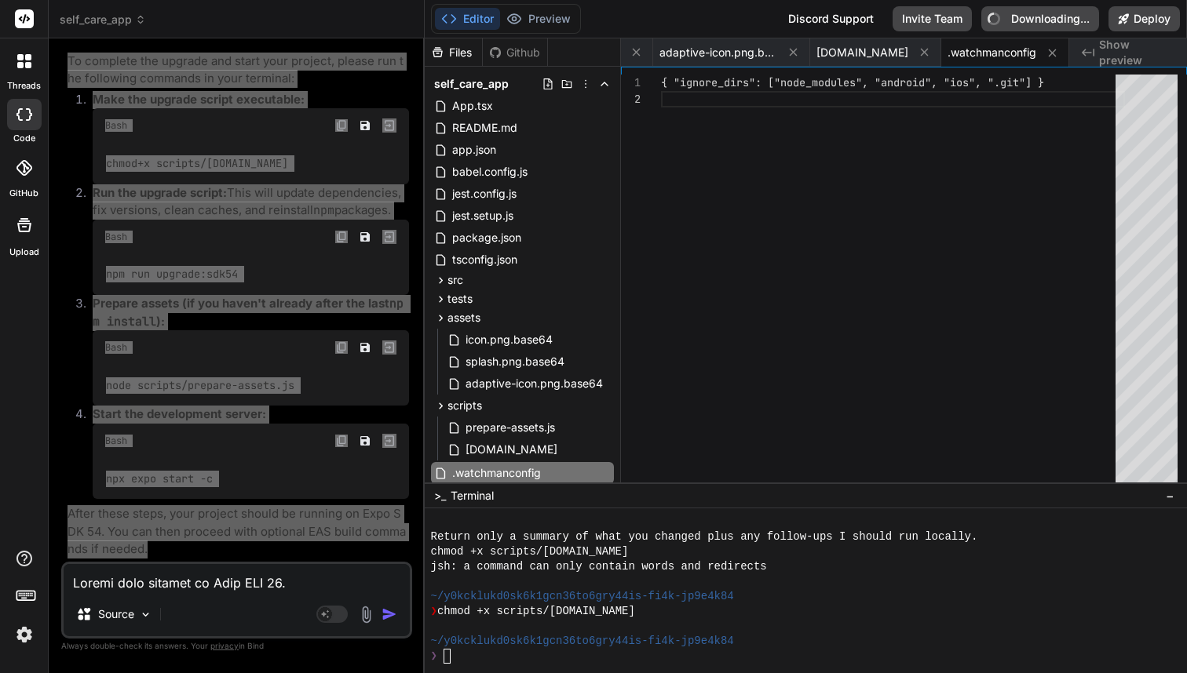
type textarea "x"
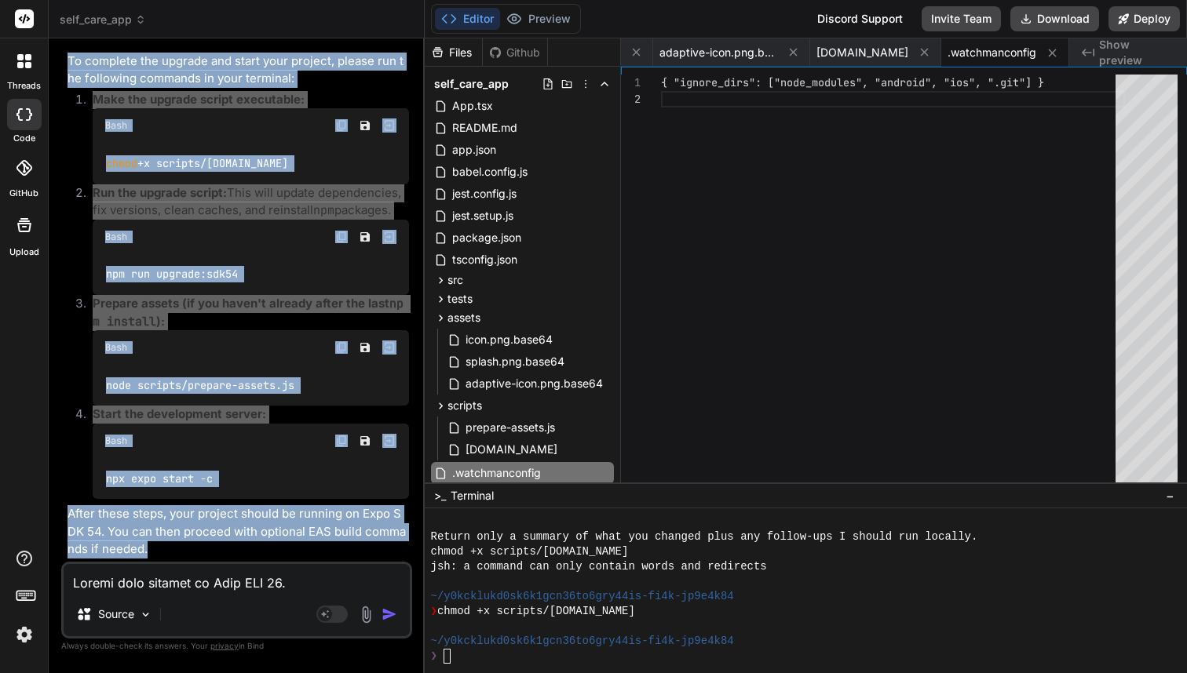
click at [277, 250] on div "Bash" at bounding box center [251, 237] width 316 height 35
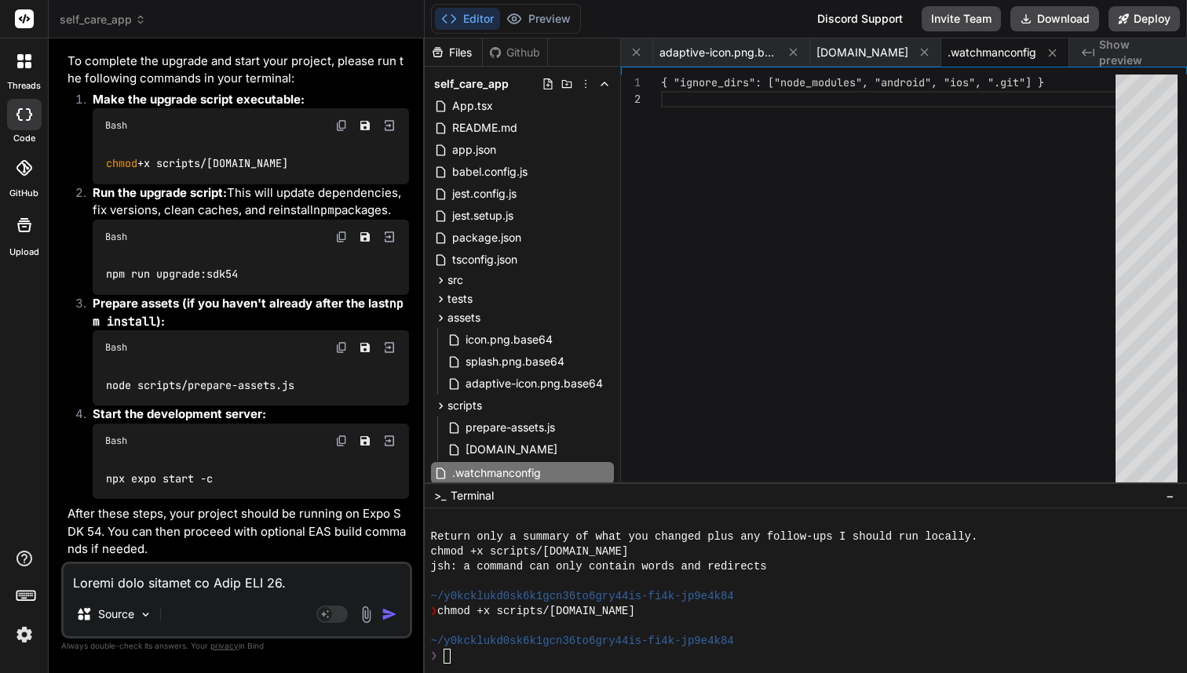
click at [250, 237] on div "Bash" at bounding box center [251, 237] width 316 height 35
click at [342, 132] on img at bounding box center [341, 125] width 13 height 13
click at [345, 243] on img at bounding box center [341, 237] width 13 height 13
